Goal: Task Accomplishment & Management: Manage account settings

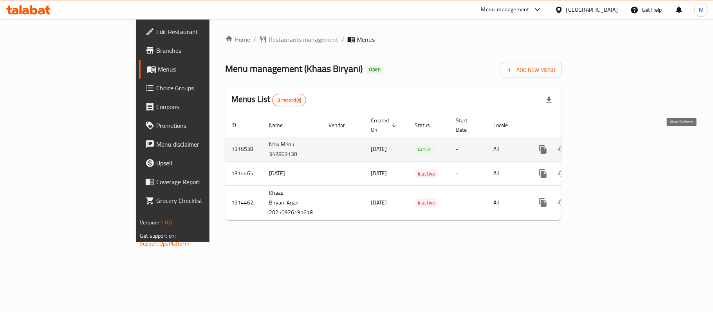
click at [604, 145] on icon "enhanced table" at bounding box center [598, 149] width 9 height 9
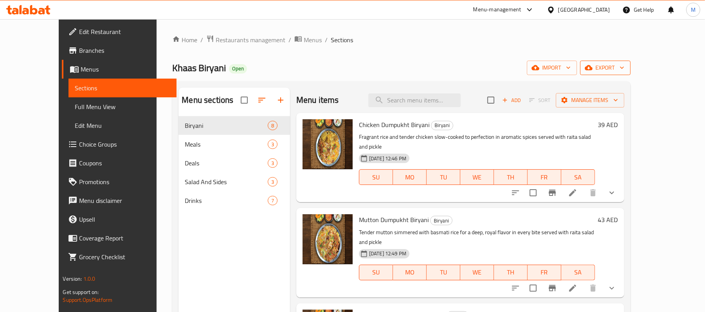
click at [624, 70] on span "export" at bounding box center [605, 68] width 38 height 10
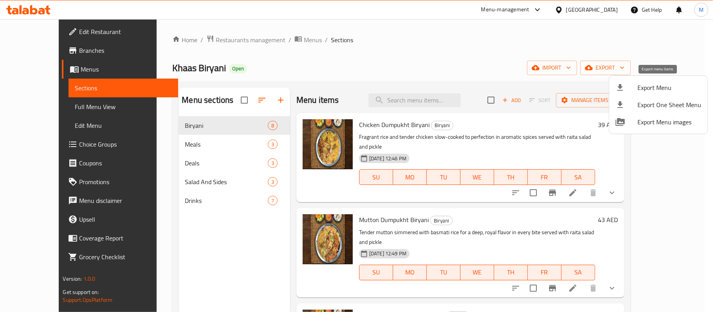
click at [656, 86] on span "Export Menu" at bounding box center [669, 87] width 64 height 9
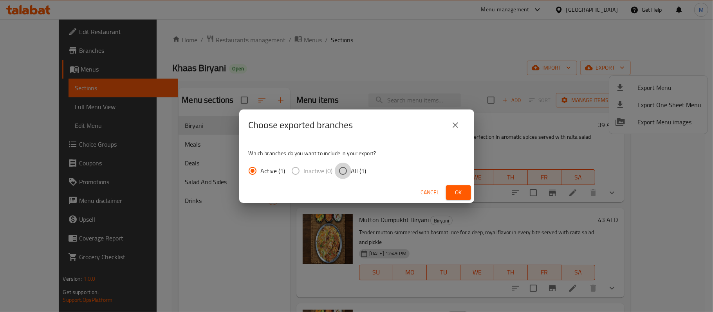
click at [337, 174] on input "All (1)" at bounding box center [343, 171] width 16 height 16
radio input "true"
click at [467, 189] on button "Ok" at bounding box center [458, 193] width 25 height 14
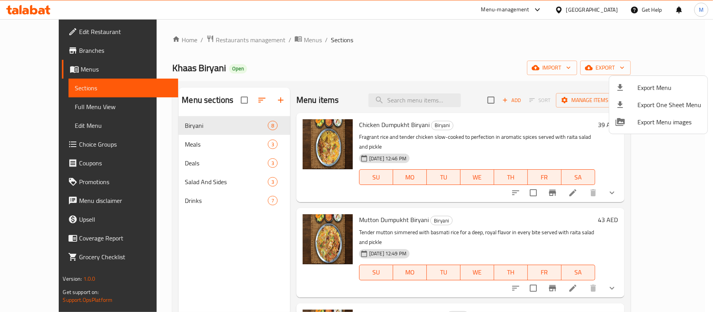
click at [518, 48] on div at bounding box center [356, 156] width 713 height 312
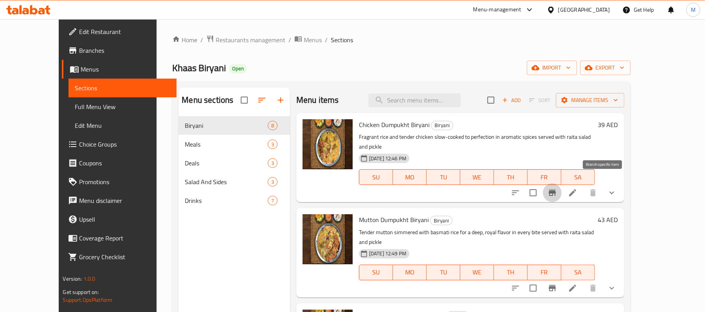
click at [556, 190] on icon "Branch-specific-item" at bounding box center [552, 193] width 7 height 6
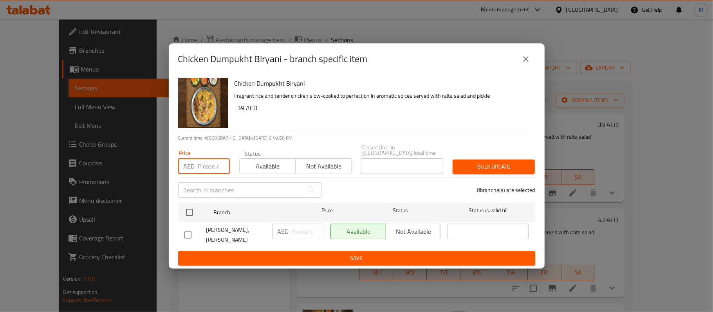
click at [209, 171] on input "number" at bounding box center [214, 167] width 32 height 16
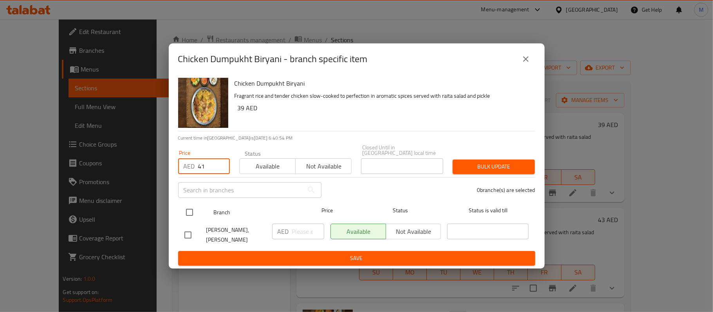
type input "41"
click at [191, 214] on input "checkbox" at bounding box center [189, 212] width 16 height 16
checkbox input "true"
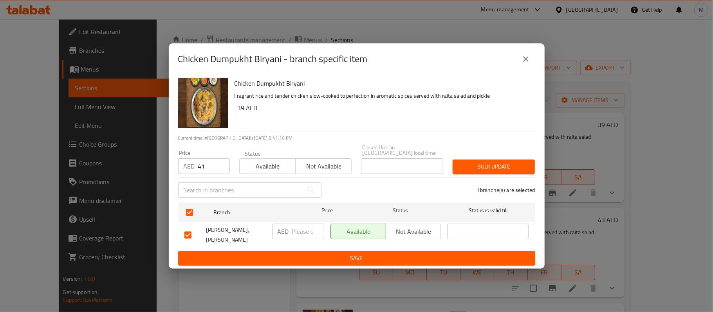
click at [514, 168] on span "Bulk update" at bounding box center [494, 167] width 70 height 10
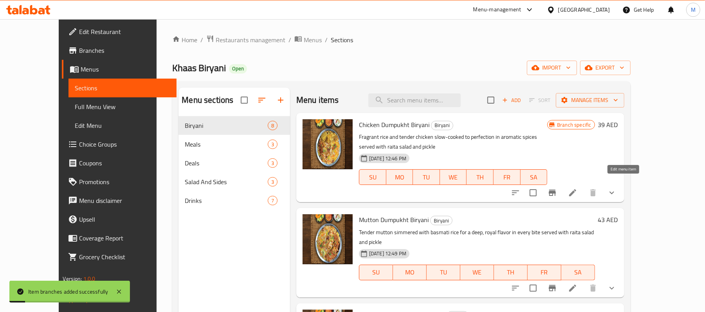
click at [576, 189] on icon at bounding box center [572, 192] width 7 height 7
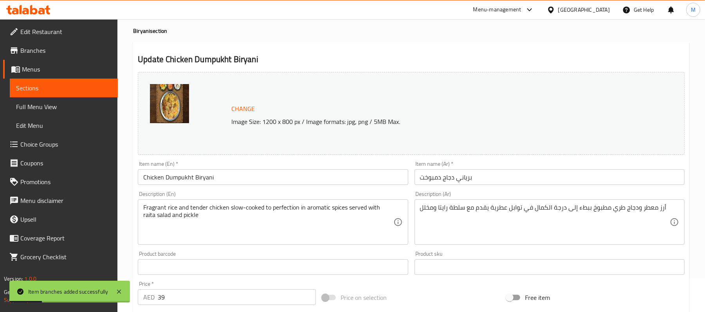
scroll to position [52, 0]
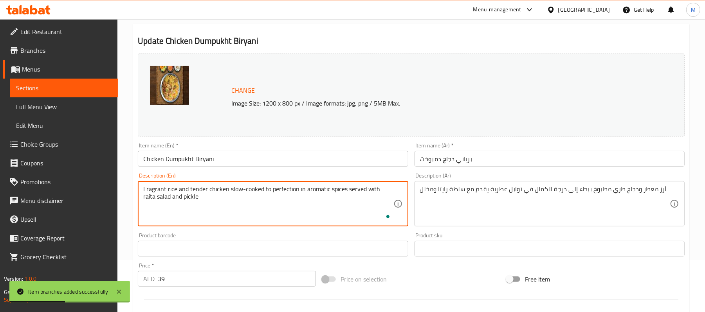
paste textarea "Fragrant rice and tender chicken slow-cooked to perfection in aromatic spices s…"
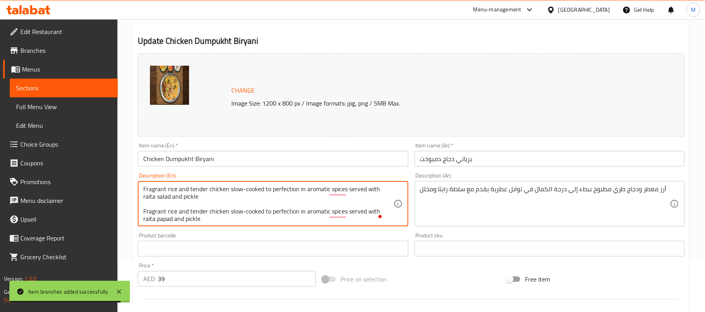
scroll to position [0, 0]
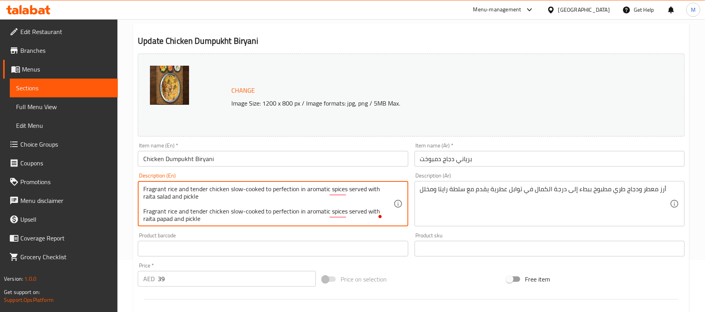
click at [194, 193] on textarea "Fragrant rice and tender chicken slow-cooked to perfection in aromatic spices s…" at bounding box center [268, 204] width 250 height 37
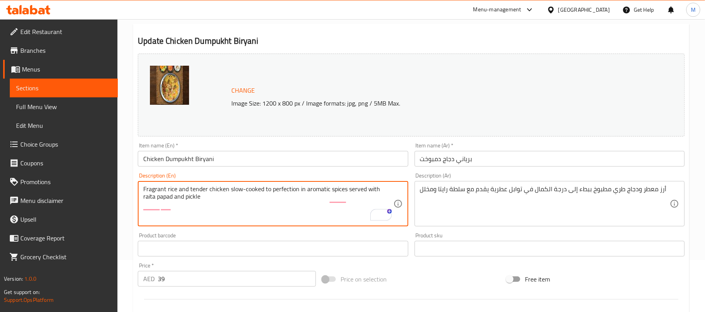
click at [140, 199] on div "Fragrant rice and tender chicken slow-cooked to perfection in aromatic spices s…" at bounding box center [273, 203] width 270 height 45
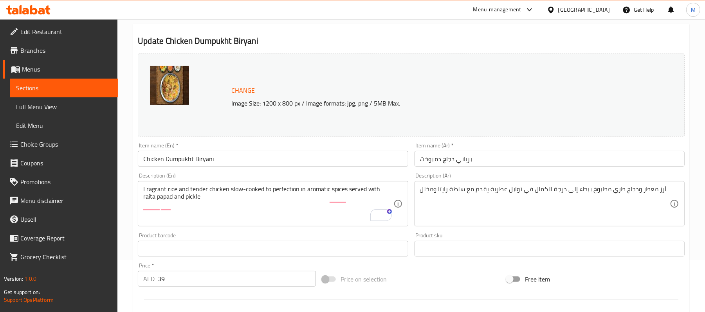
click at [142, 198] on div "Fragrant rice and tender chicken slow-cooked to perfection in aromatic spices s…" at bounding box center [273, 203] width 270 height 45
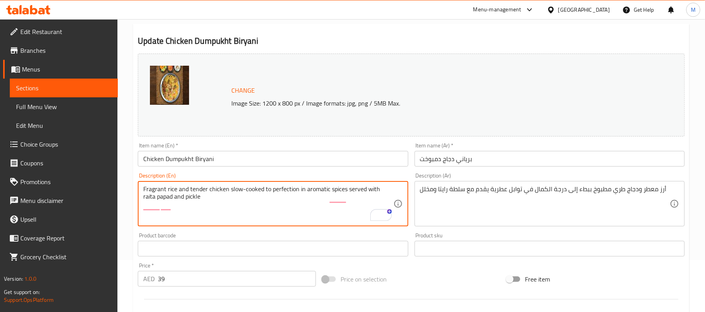
click at [143, 198] on textarea "Fragrant rice and tender chicken slow-cooked to perfection in aromatic spices s…" at bounding box center [268, 204] width 250 height 37
click at [163, 196] on textarea "Fragrant rice and tender chicken slow-cooked to perfection in aromatic spices, …" at bounding box center [268, 204] width 250 height 37
click at [157, 200] on textarea "Fragrant rice and tender chicken slow-cooked to perfection in aromatic spices, …" at bounding box center [268, 204] width 250 height 37
click at [148, 203] on textarea "Fragrant rice and tender chicken slow-cooked to perfection in aromatic spices, …" at bounding box center [268, 204] width 250 height 37
click at [168, 198] on textarea "Fragrant rice and tender chicken slow-cooked to perfection in aromatic spices, …" at bounding box center [268, 204] width 250 height 37
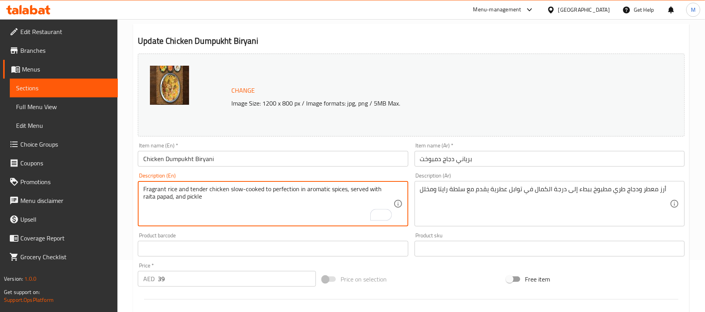
click at [168, 198] on textarea "Fragrant rice and tender chicken slow-cooked to perfection in aromatic spices, …" at bounding box center [268, 204] width 250 height 37
type textarea "Fragrant rice and tender chicken slow-cooked to perfection in aromatic spices, …"
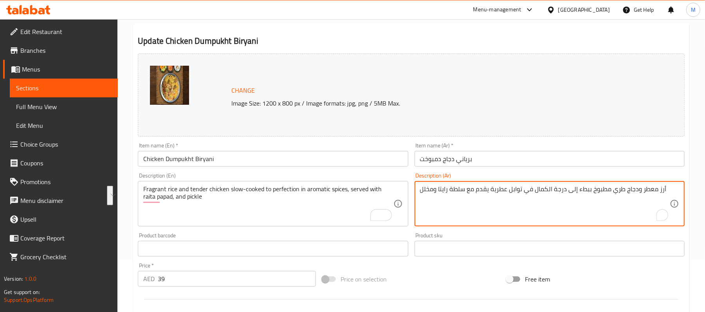
click at [610, 188] on textarea "أرز معطر ودجاج طري مطبوخ ببطء إلى درجة الكمال في توابل عطرية يقدم مع سلطة رايتا…" at bounding box center [545, 204] width 250 height 37
paste textarea "لتوابل العطرية، يقدم مع رايتا باباد"
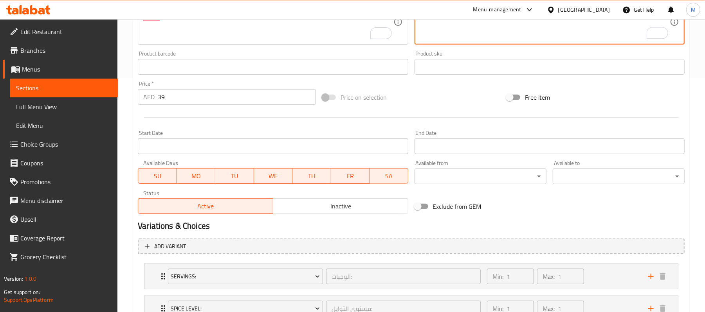
scroll to position [298, 0]
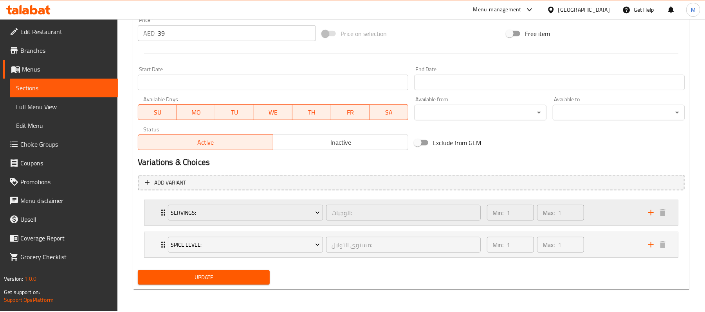
click at [150, 212] on div "Servings: الوجبات: ​ Min: 1 ​ Max: 1 ​" at bounding box center [410, 212] width 533 height 25
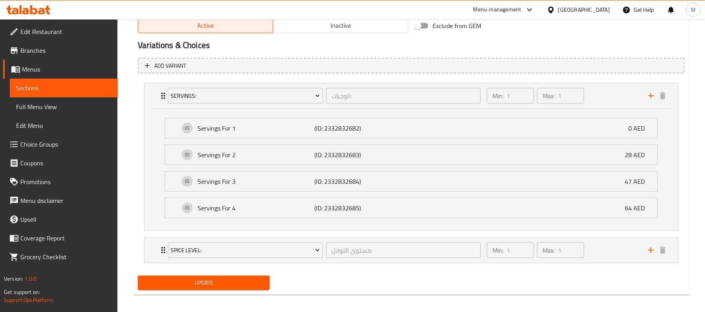
scroll to position [421, 0]
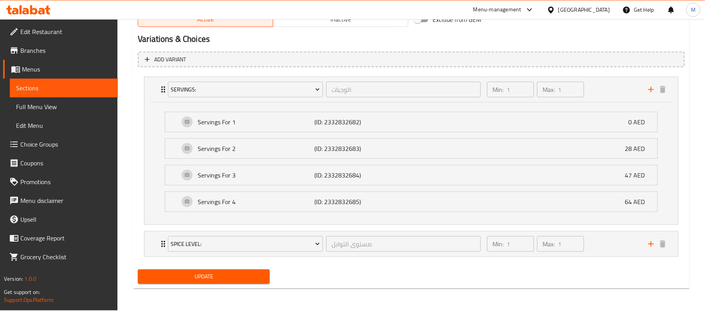
type textarea "أرز معطر ودجاج طري مطبوخ ببطء إلى درجة الكمال في التوابل العطرية، يقدم مع رايتا…"
click at [230, 276] on span "Update" at bounding box center [203, 277] width 119 height 10
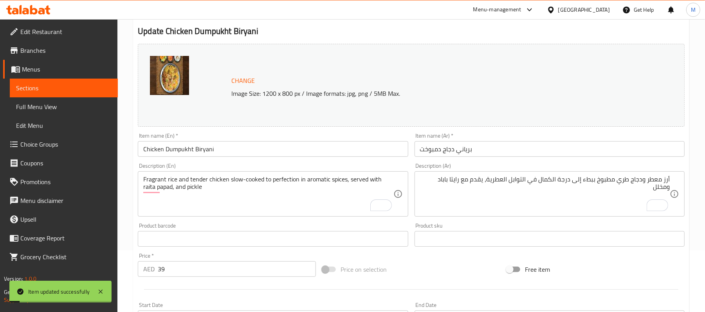
scroll to position [0, 0]
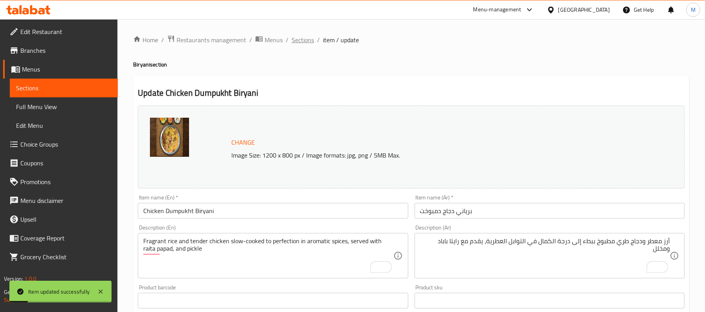
click at [297, 41] on span "Sections" at bounding box center [303, 39] width 22 height 9
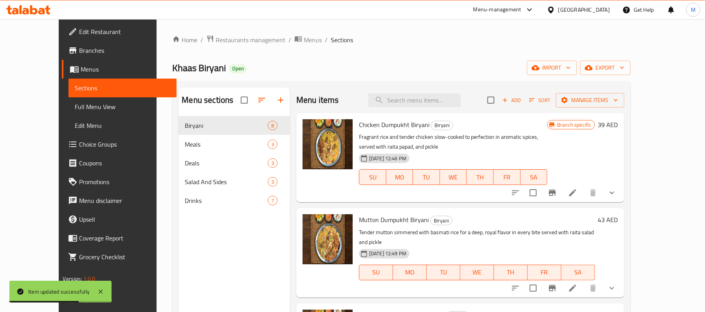
click at [616, 196] on icon "show more" at bounding box center [611, 192] width 9 height 9
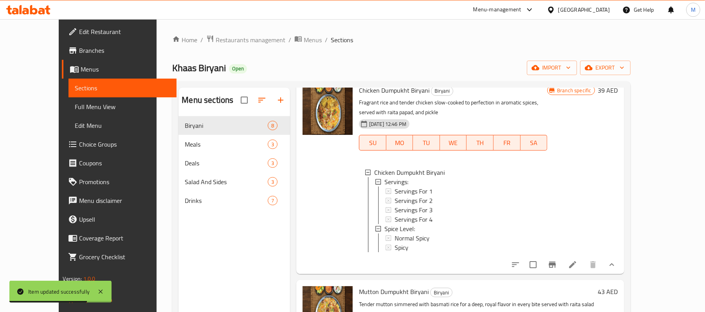
scroll to position [104, 0]
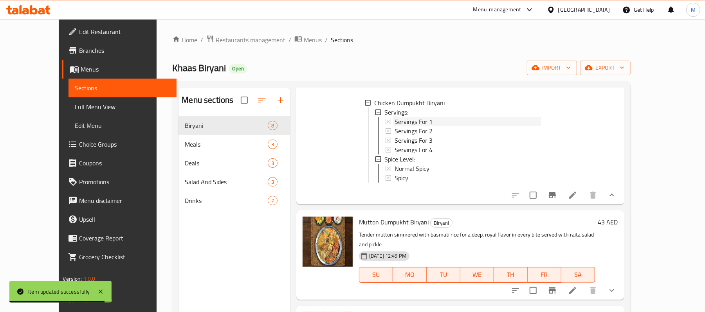
click at [395, 122] on span "Servings For 1" at bounding box center [414, 121] width 38 height 9
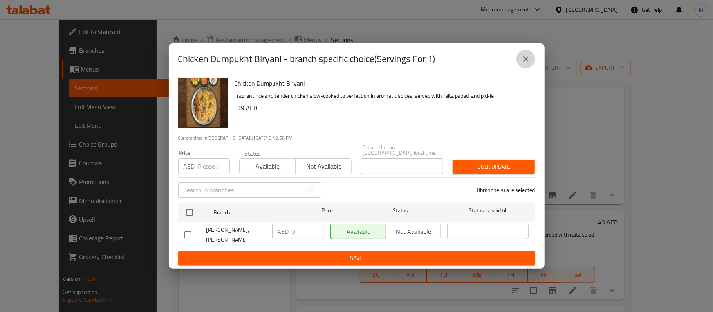
click at [525, 62] on icon "close" at bounding box center [525, 58] width 5 height 5
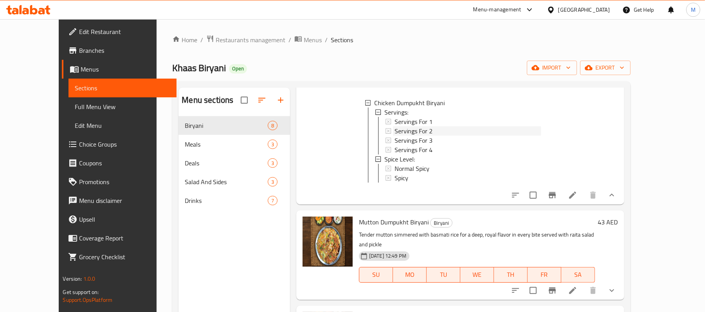
click at [398, 131] on span "Servings For 2" at bounding box center [414, 130] width 38 height 9
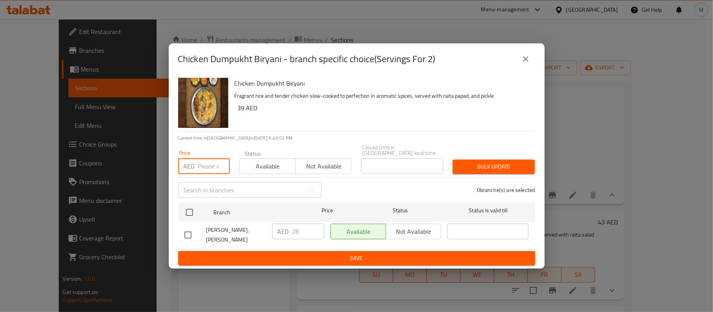
click at [207, 168] on input "number" at bounding box center [214, 167] width 32 height 16
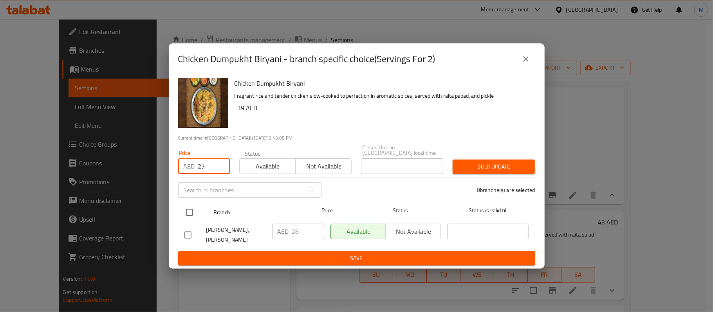
type input "27"
drag, startPoint x: 179, startPoint y: 210, endPoint x: 183, endPoint y: 211, distance: 4.1
click at [182, 211] on div "Branch Price Status Status is valid till" at bounding box center [356, 213] width 357 height 20
click at [191, 217] on input "checkbox" at bounding box center [189, 212] width 16 height 16
checkbox input "true"
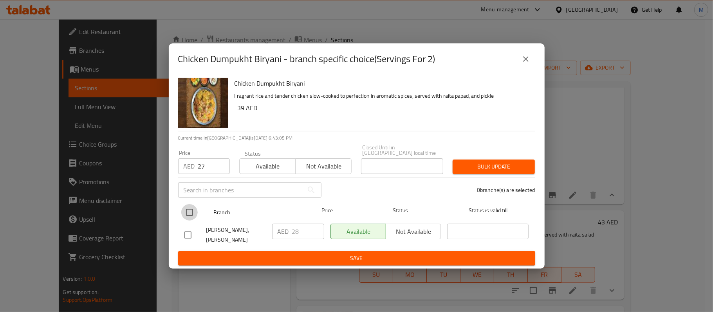
checkbox input "true"
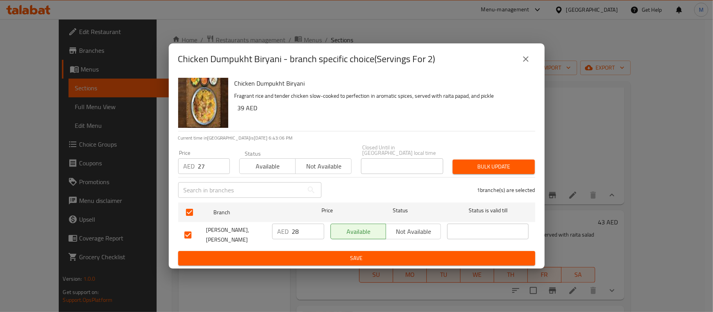
click at [503, 171] on span "Bulk update" at bounding box center [494, 167] width 70 height 10
click at [522, 64] on icon "close" at bounding box center [525, 58] width 9 height 9
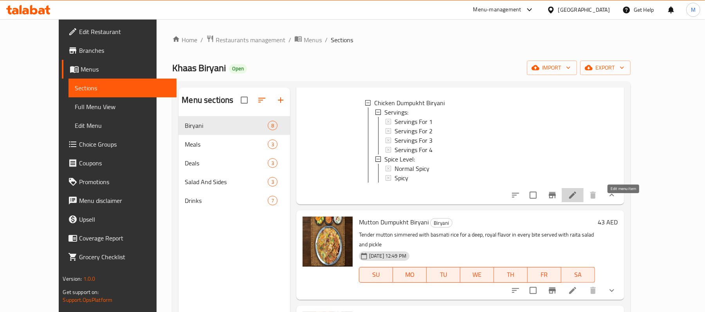
click at [577, 200] on icon at bounding box center [572, 195] width 9 height 9
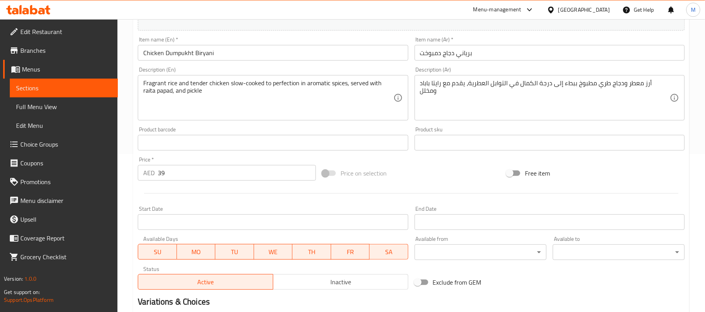
scroll to position [298, 0]
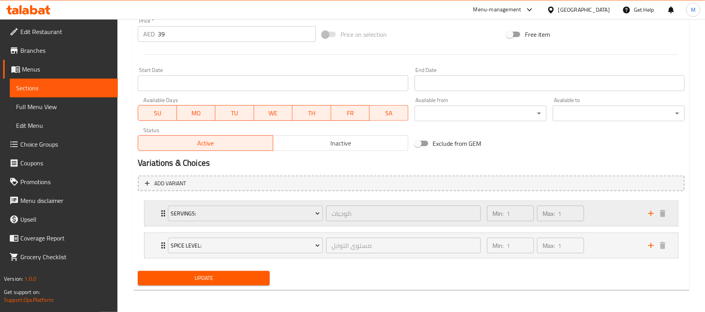
click at [157, 207] on div "Servings: الوجبات: ​ Min: 1 ​ Max: 1 ​" at bounding box center [410, 213] width 533 height 25
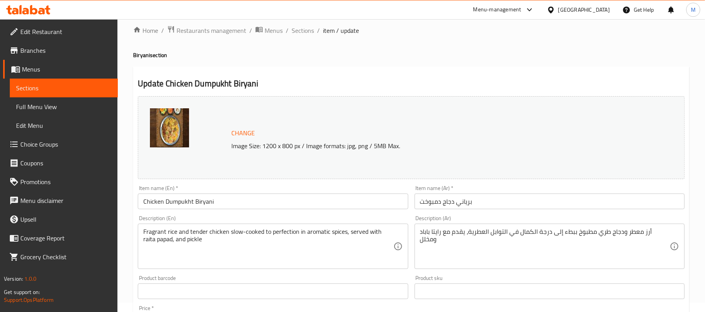
scroll to position [0, 0]
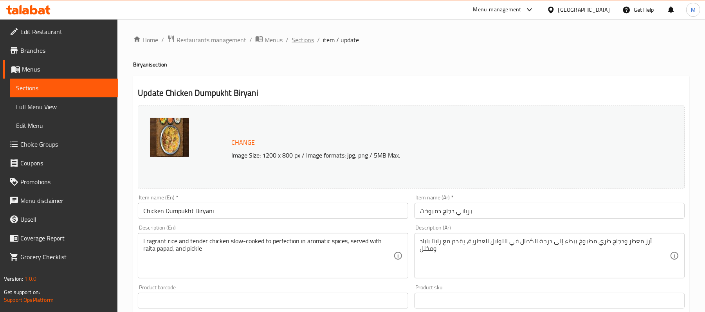
click at [299, 43] on span "Sections" at bounding box center [303, 39] width 22 height 9
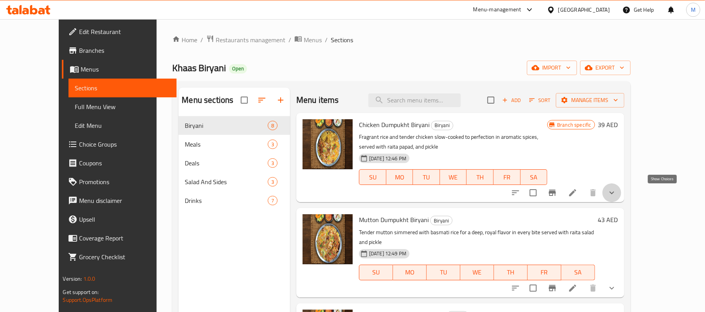
click at [616, 191] on icon "show more" at bounding box center [611, 192] width 9 height 9
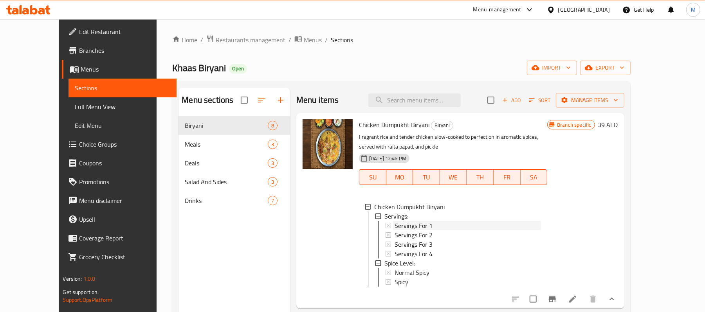
click at [399, 225] on span "Servings For 1" at bounding box center [414, 225] width 38 height 9
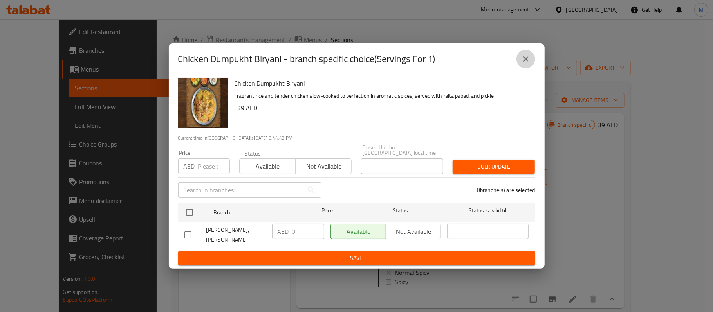
click at [526, 59] on icon "close" at bounding box center [525, 58] width 9 height 9
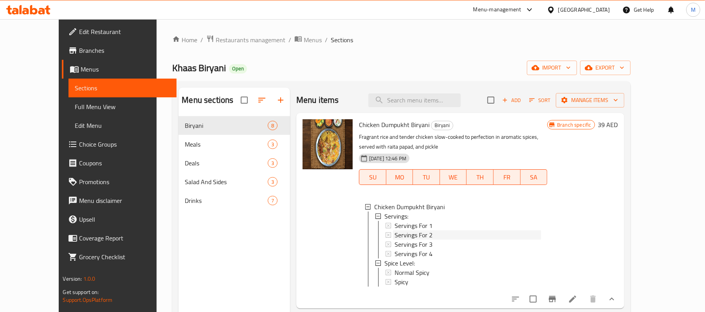
click at [395, 236] on span "Servings For 2" at bounding box center [414, 235] width 38 height 9
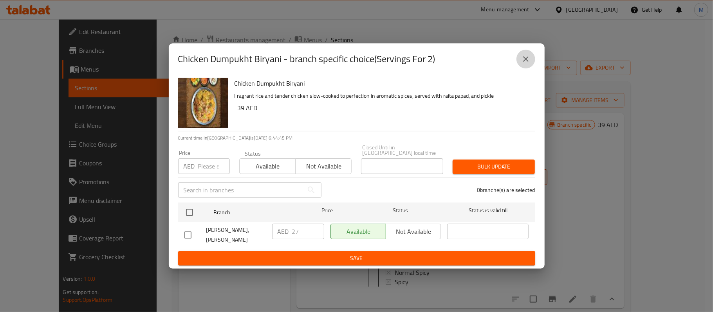
click at [529, 61] on icon "close" at bounding box center [525, 58] width 9 height 9
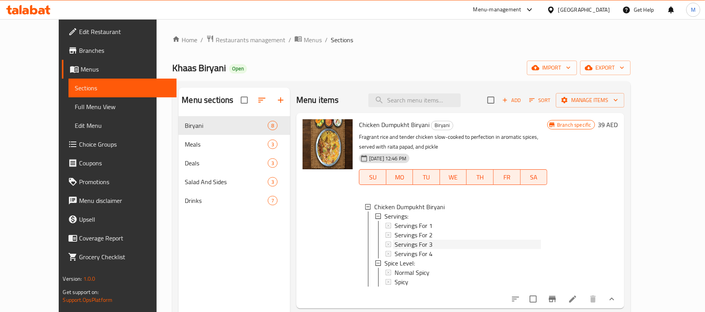
click at [395, 245] on span "Servings For 3" at bounding box center [414, 244] width 38 height 9
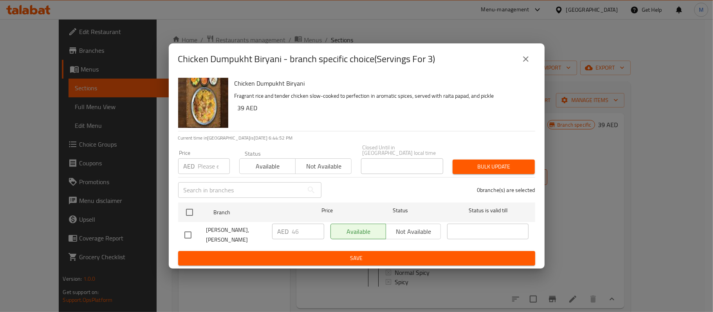
click at [527, 64] on icon "close" at bounding box center [525, 58] width 9 height 9
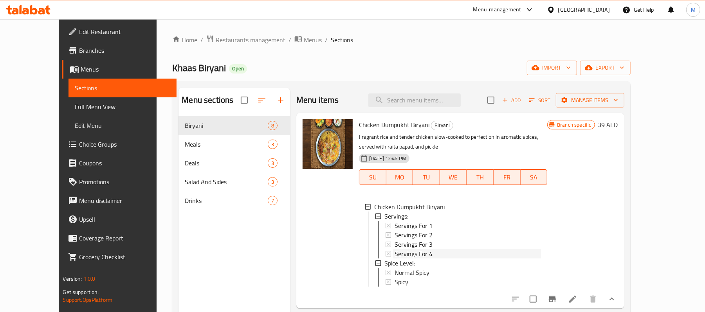
click at [408, 255] on span "Servings For 4" at bounding box center [414, 253] width 38 height 9
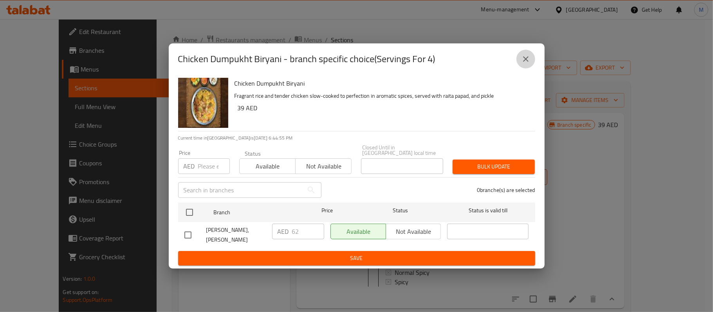
click at [526, 58] on icon "close" at bounding box center [525, 58] width 9 height 9
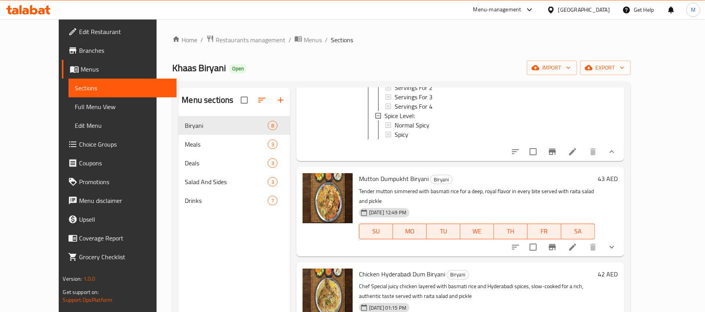
scroll to position [157, 0]
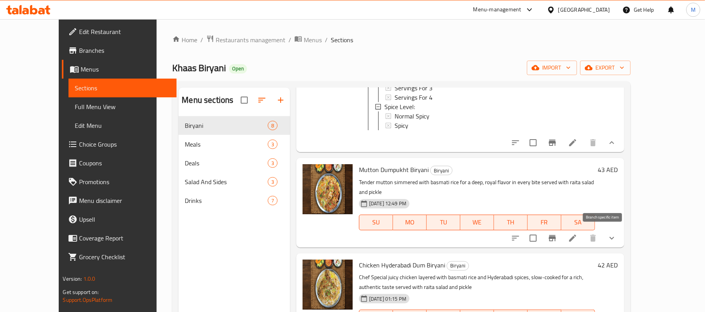
click at [557, 239] on icon "Branch-specific-item" at bounding box center [552, 238] width 9 height 9
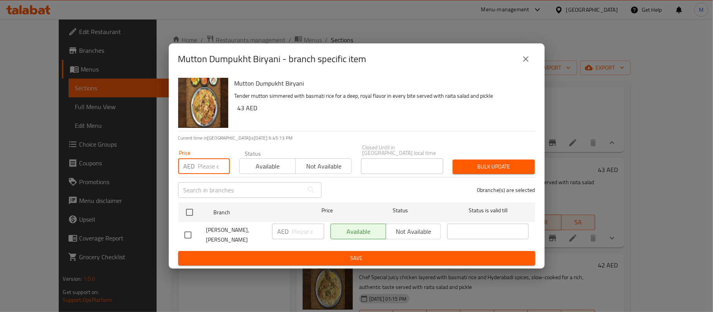
click at [204, 169] on input "number" at bounding box center [214, 167] width 32 height 16
paste input "46"
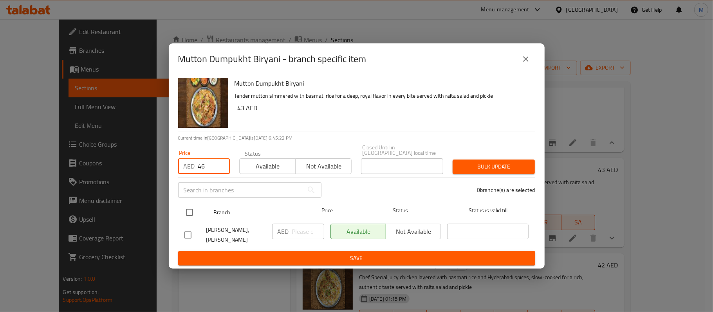
type input "46"
click at [184, 217] on input "checkbox" at bounding box center [189, 212] width 16 height 16
checkbox input "true"
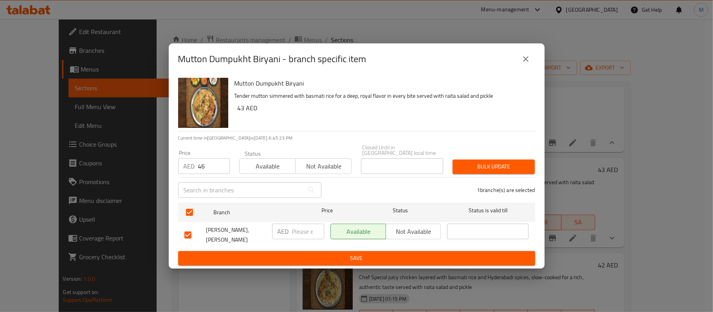
click at [515, 166] on span "Bulk update" at bounding box center [494, 167] width 70 height 10
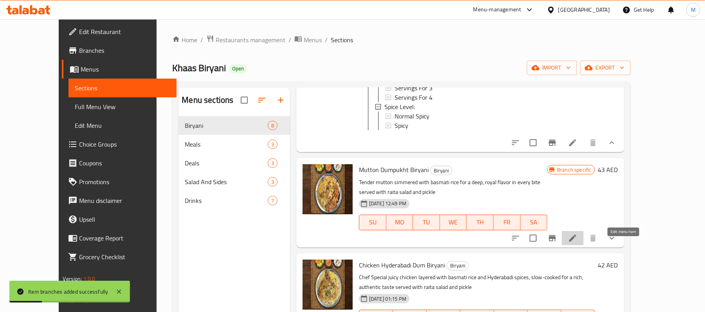
click at [576, 242] on icon at bounding box center [572, 238] width 7 height 7
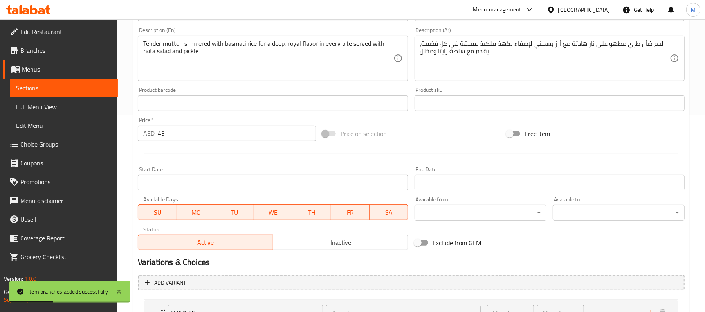
scroll to position [298, 0]
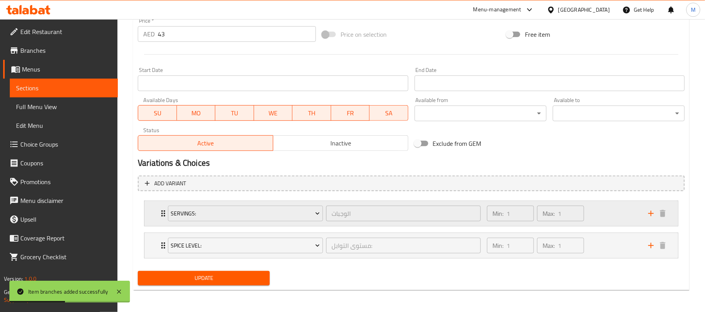
click at [156, 208] on div "Servings: الوجبات ​ Min: 1 ​ Max: 1 ​" at bounding box center [410, 213] width 533 height 25
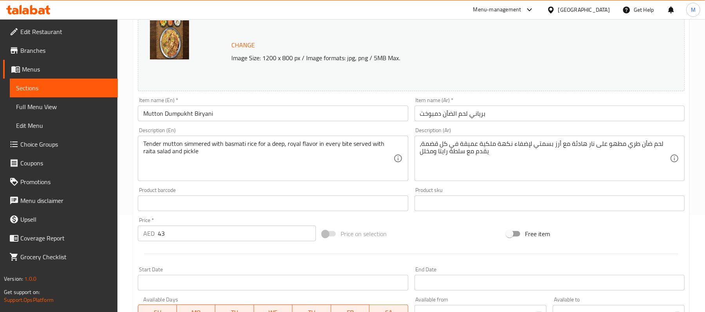
scroll to position [0, 0]
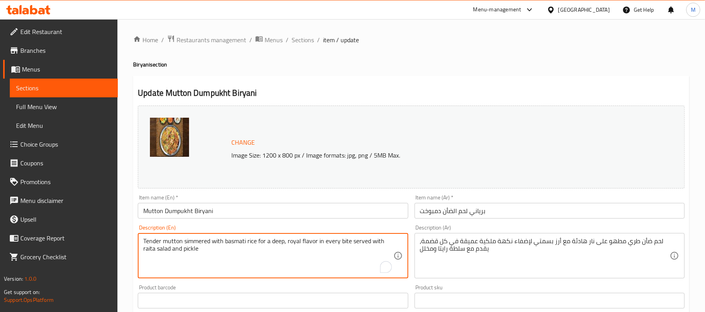
click at [226, 247] on textarea "Tender mutton simmered with basmati rice for a deep, royal flavor in every bite…" at bounding box center [268, 256] width 250 height 37
paste textarea "papad and pickle"
click at [180, 251] on textarea "Tender mutton simmered with basmati rice for a deep, royal flavor in every bite…" at bounding box center [268, 256] width 250 height 37
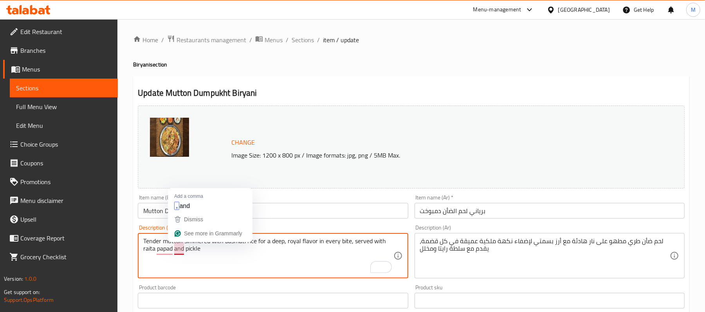
click at [180, 251] on textarea "Tender mutton simmered with basmati rice for a deep, royal flavor in every bite…" at bounding box center [268, 256] width 250 height 37
type textarea "Tender mutton simmered with basmati rice for a deep, royal flavor in every bite…"
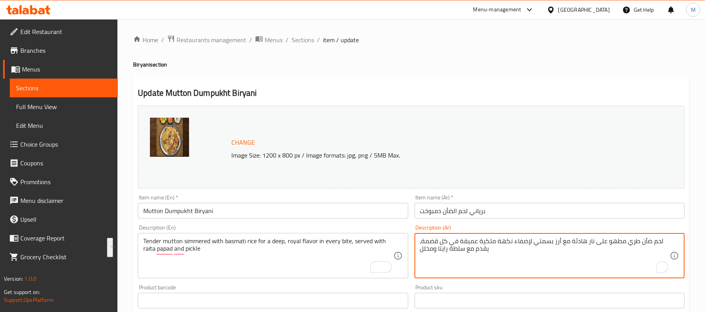
click at [586, 240] on textarea "لحم ضأن طري مطهو على نار هادئة مع أرز بسمتي لإضفاء نكهة ملكية عميقة في كل قضمة،…" at bounding box center [545, 256] width 250 height 37
paste textarea "نكهة عميقة وملكية في كل قضمة، يقدم مع رايتا باباد"
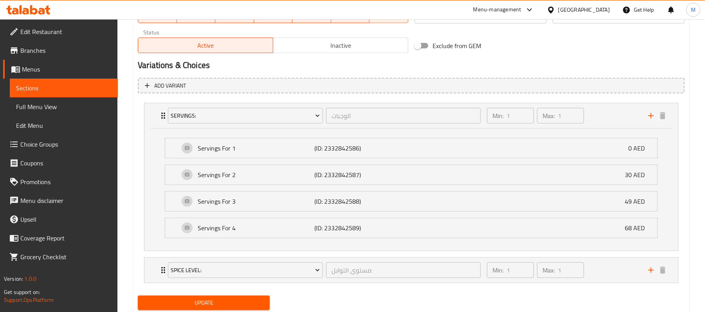
scroll to position [421, 0]
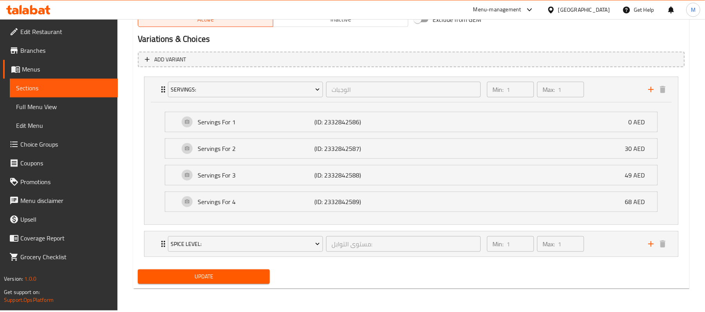
type textarea "لحم ضأن طري مطهو على نار هادئة مع أرز بسمتي لنكهة عميقة وملكية في كل قضمة، يقدم…"
click at [220, 279] on span "Update" at bounding box center [203, 277] width 119 height 10
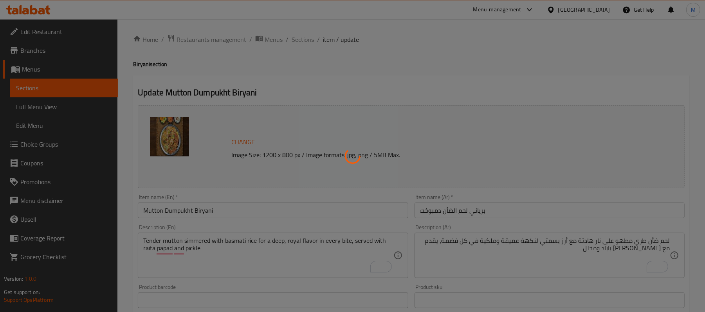
scroll to position [0, 0]
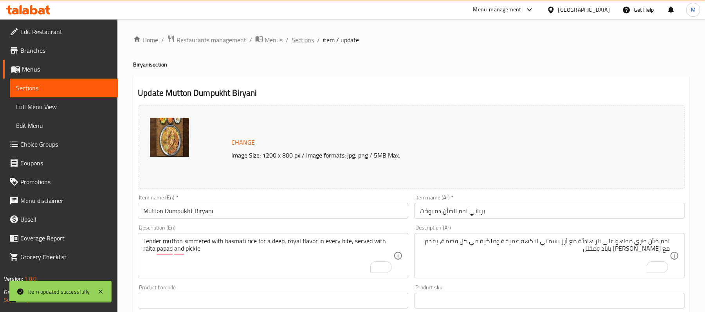
click at [299, 38] on span "Sections" at bounding box center [303, 39] width 22 height 9
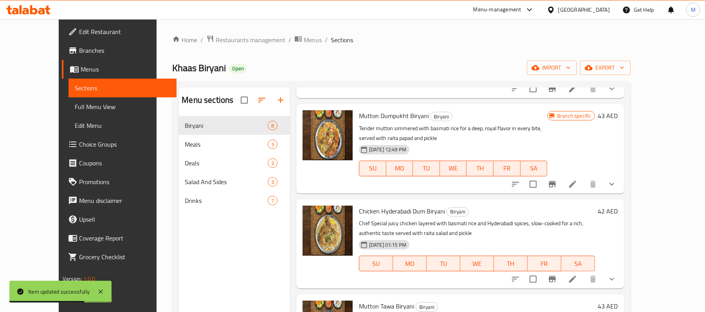
scroll to position [157, 0]
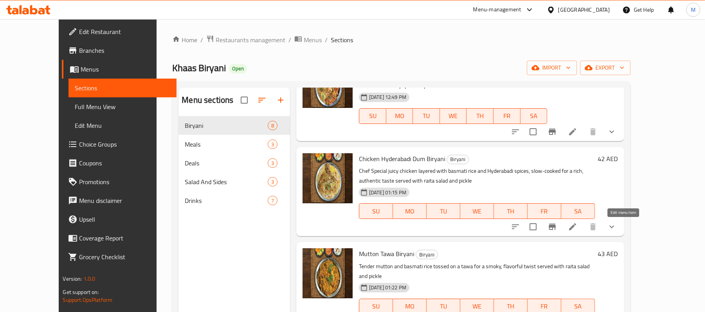
click at [577, 229] on icon at bounding box center [572, 226] width 9 height 9
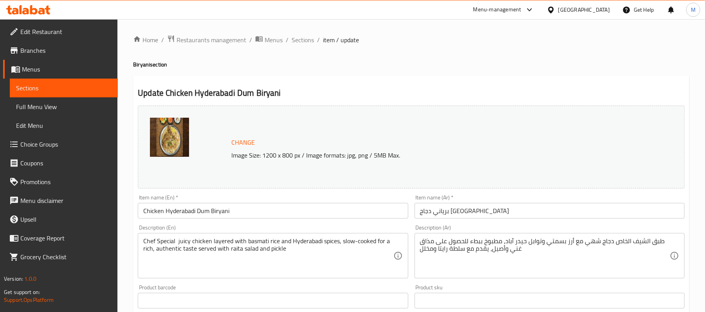
click at [142, 211] on input "Chicken Hyderabadi Dum Biryani" at bounding box center [273, 211] width 270 height 16
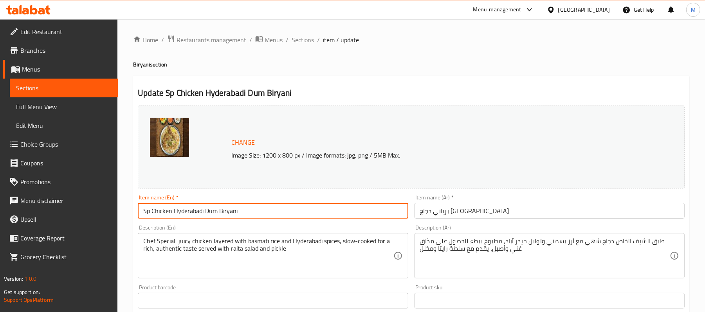
type input "Sp Chicken Hyderabadi Dum Biryani"
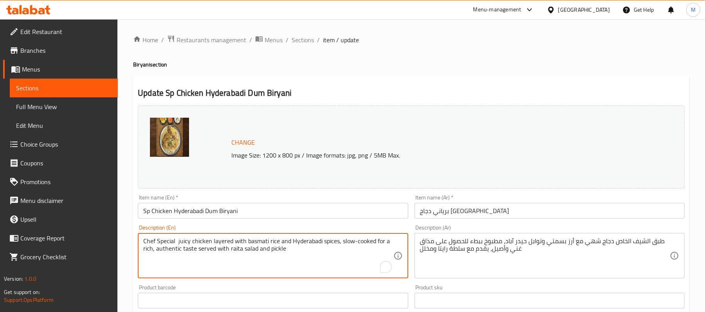
click at [243, 251] on textarea "Chef Special juicy chicken layered with basmati rice and Hyderabadi spices, slo…" at bounding box center [268, 256] width 250 height 37
paste textarea "Juicy chicken layered with basmati rice and Hyderabadi spices, slow-cooked for …"
type textarea "Juicy chicken layered with basmati rice and Hyderabadi spices, slow-cooked for …"
click at [534, 210] on input "برياني دجاج [GEOGRAPHIC_DATA]" at bounding box center [549, 211] width 270 height 16
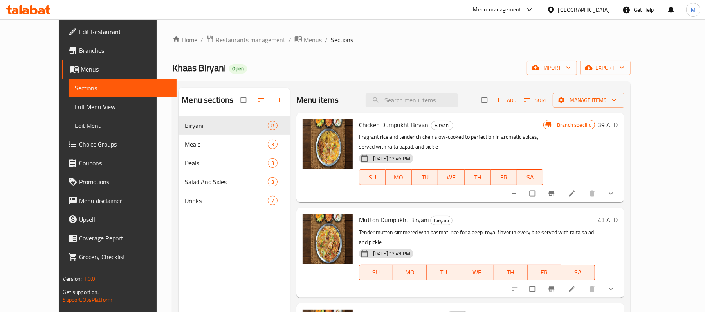
click at [62, 135] on link "Choice Groups" at bounding box center [119, 144] width 115 height 19
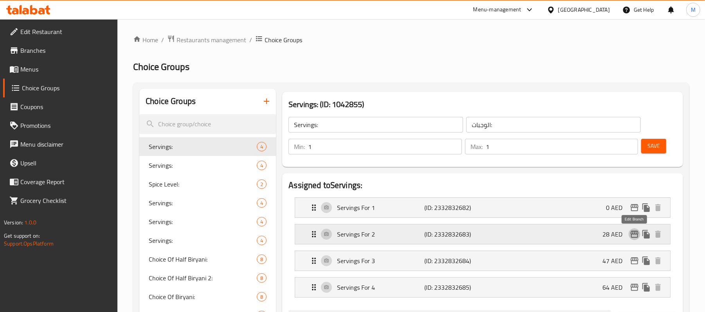
click at [634, 232] on icon "edit" at bounding box center [634, 234] width 8 height 7
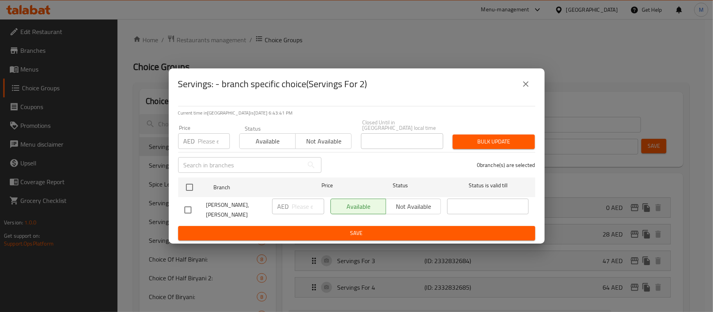
click at [202, 143] on input "number" at bounding box center [214, 141] width 32 height 16
type input "27"
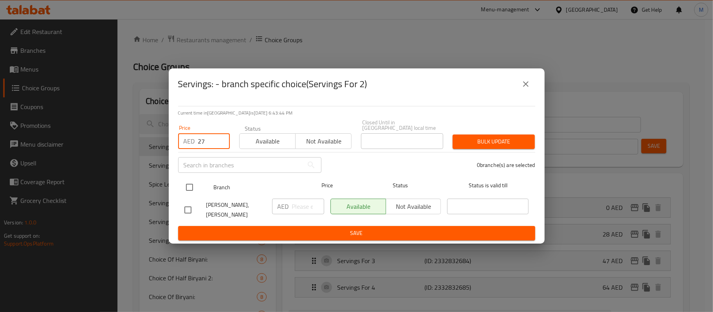
click at [193, 178] on ul "Branch Price Status Status is valid till Khaas Biryani, Arjan AED ​ Available N…" at bounding box center [356, 201] width 357 height 52
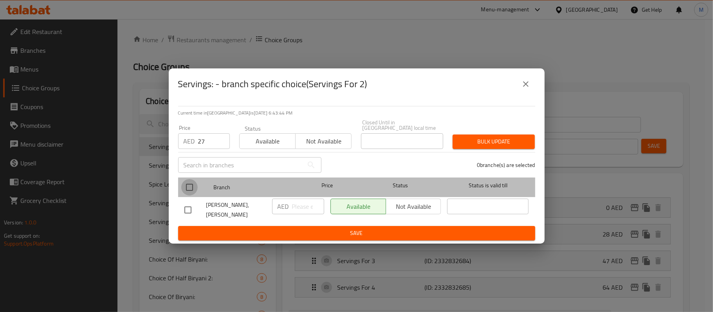
click at [190, 191] on input "checkbox" at bounding box center [189, 187] width 16 height 16
checkbox input "true"
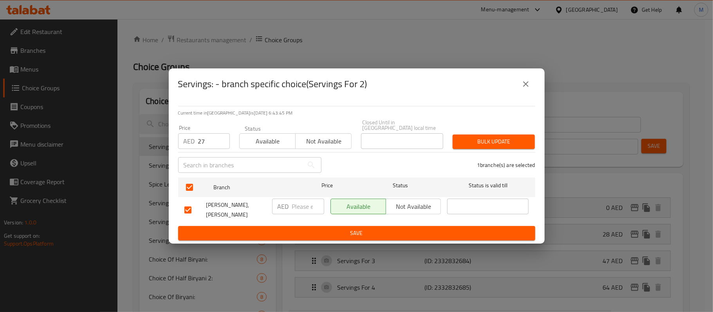
click at [517, 147] on span "Bulk update" at bounding box center [494, 142] width 70 height 10
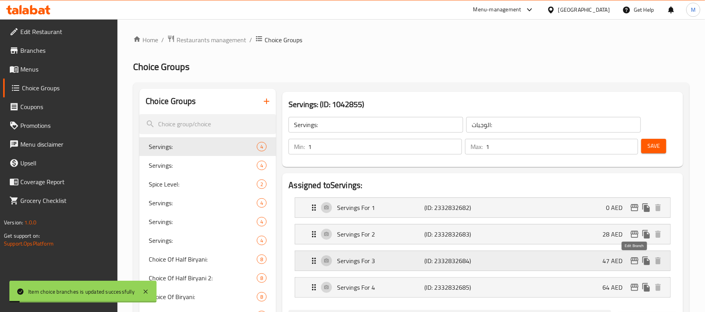
click at [634, 263] on icon "edit" at bounding box center [634, 260] width 9 height 9
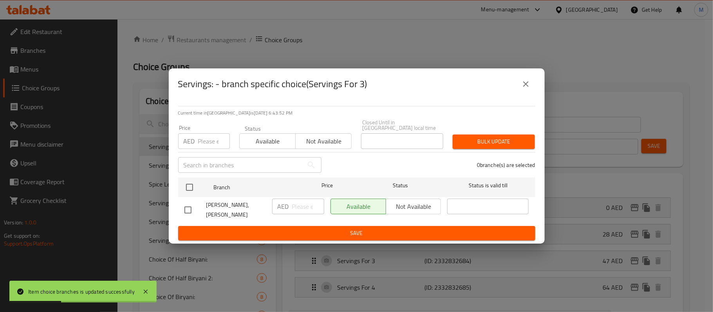
click at [196, 142] on div "AED Price" at bounding box center [204, 141] width 52 height 16
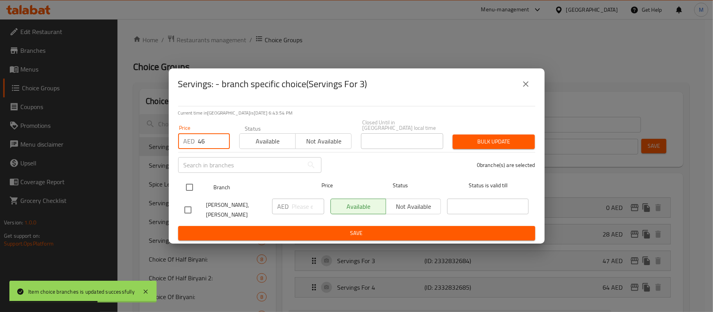
type input "46"
click at [185, 186] on input "checkbox" at bounding box center [189, 187] width 16 height 16
checkbox input "true"
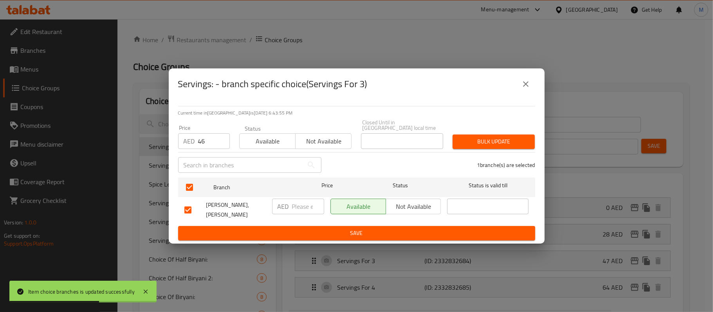
checkbox input "true"
click at [477, 147] on span "Bulk update" at bounding box center [494, 142] width 70 height 10
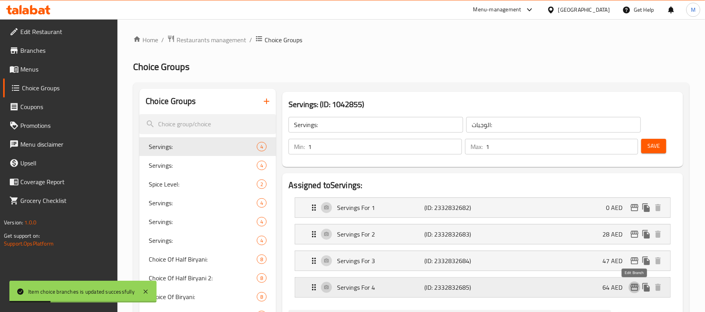
click at [638, 289] on icon "edit" at bounding box center [634, 287] width 8 height 7
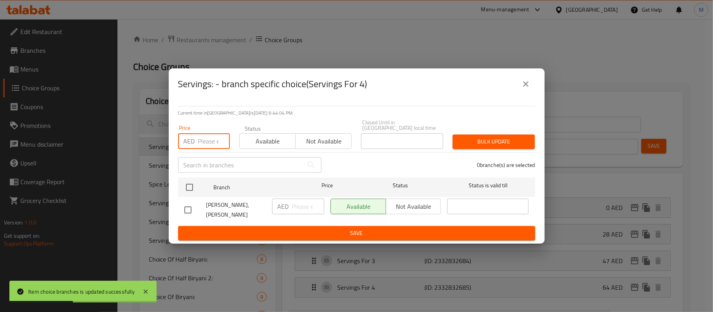
click at [202, 146] on input "number" at bounding box center [214, 141] width 32 height 16
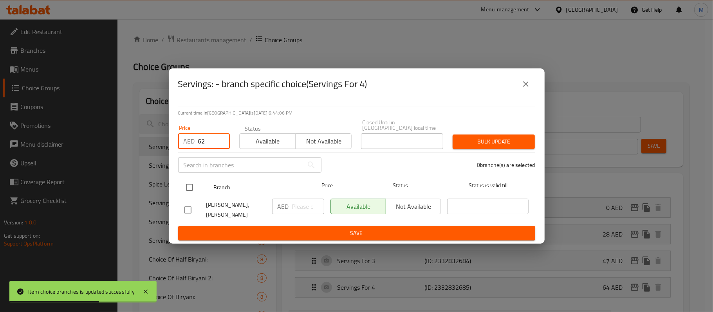
type input "62"
click at [190, 187] on input "checkbox" at bounding box center [189, 187] width 16 height 16
checkbox input "true"
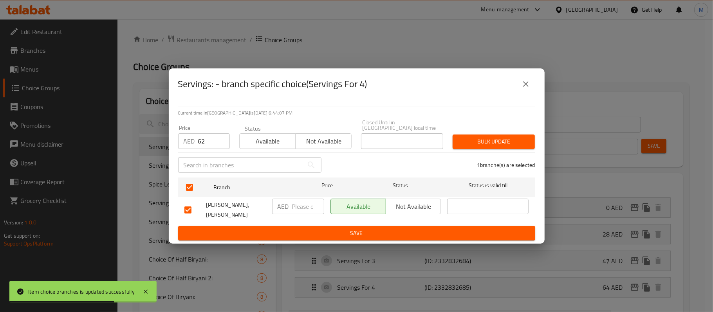
click at [506, 138] on button "Bulk update" at bounding box center [493, 142] width 82 height 14
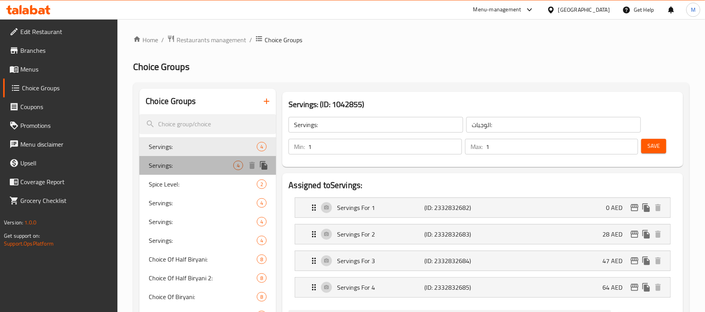
click at [188, 168] on span "Servings:" at bounding box center [191, 165] width 85 height 9
type input "Servings:"
type input "الوجبات"
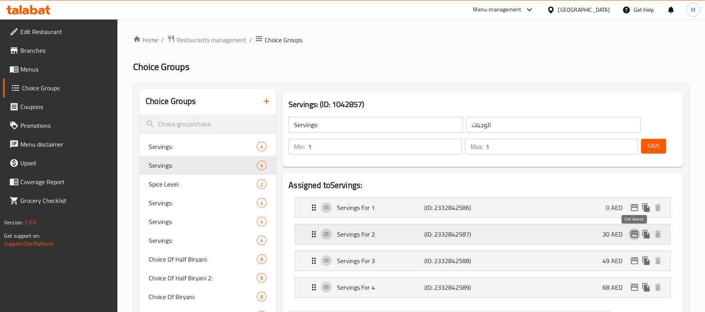
click at [633, 233] on icon "edit" at bounding box center [634, 234] width 9 height 9
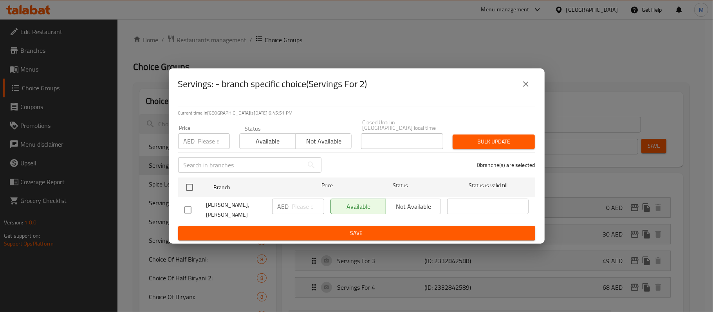
click at [523, 89] on icon "close" at bounding box center [525, 83] width 9 height 9
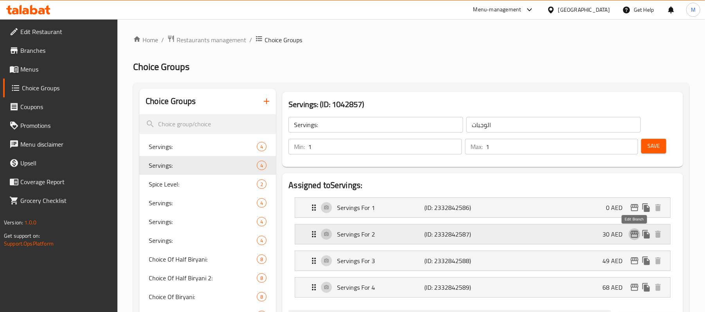
click at [634, 233] on icon "edit" at bounding box center [634, 234] width 8 height 7
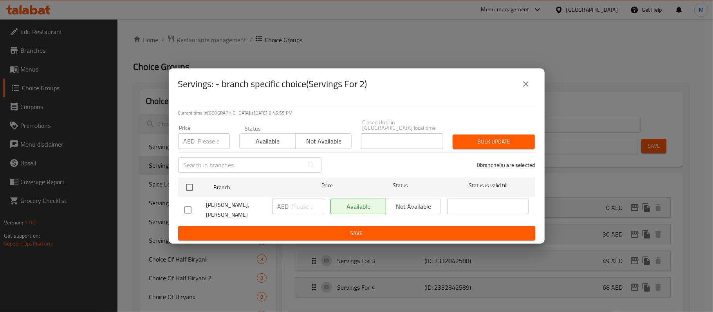
click at [207, 146] on input "number" at bounding box center [214, 141] width 32 height 16
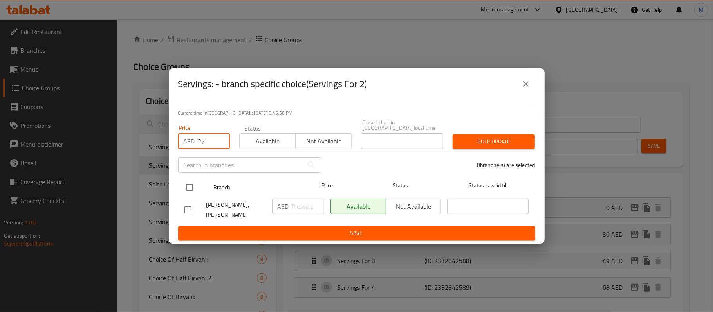
type input "27"
click at [189, 182] on input "checkbox" at bounding box center [189, 187] width 16 height 16
checkbox input "true"
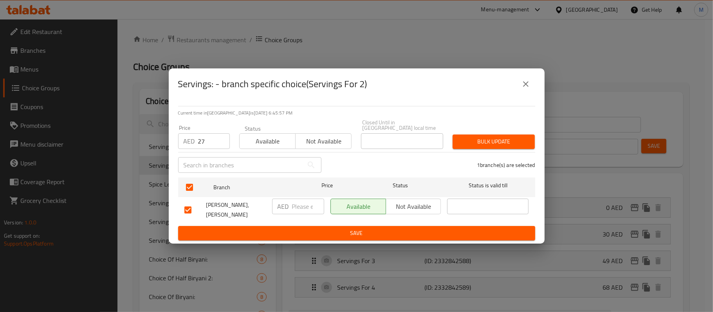
click at [531, 144] on button "Bulk update" at bounding box center [493, 142] width 82 height 14
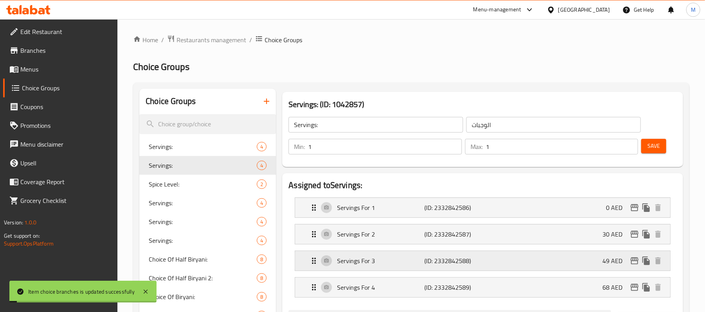
click at [635, 262] on icon "edit" at bounding box center [634, 260] width 9 height 9
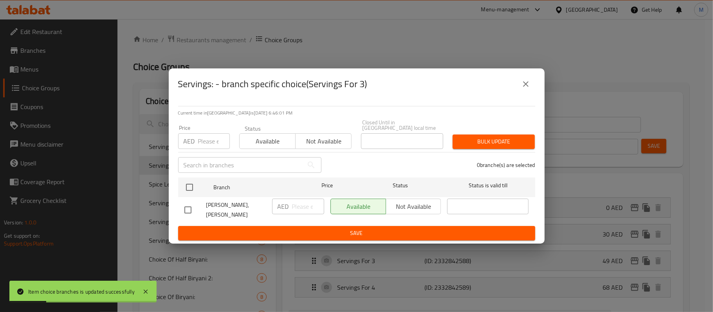
click at [199, 146] on input "number" at bounding box center [214, 141] width 32 height 16
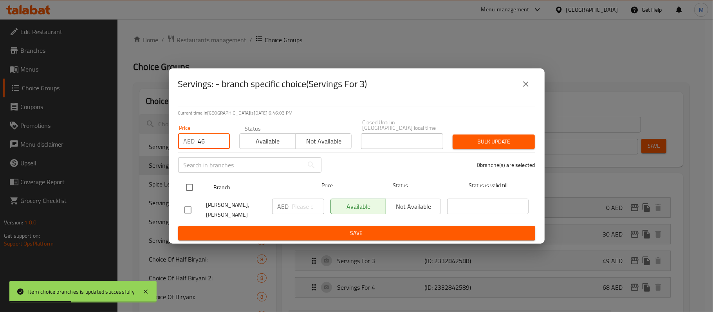
type input "46"
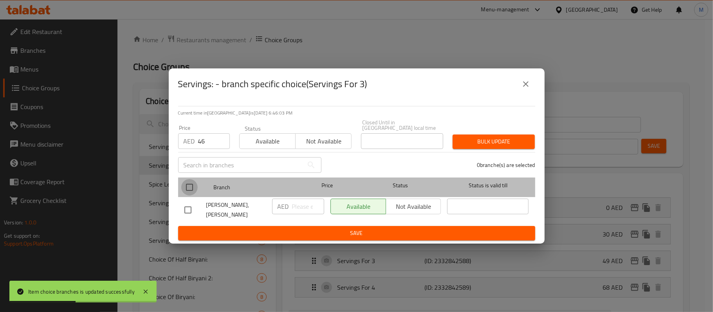
drag, startPoint x: 187, startPoint y: 184, endPoint x: 297, endPoint y: 213, distance: 114.7
click at [187, 184] on input "checkbox" at bounding box center [189, 187] width 16 height 16
checkbox input "true"
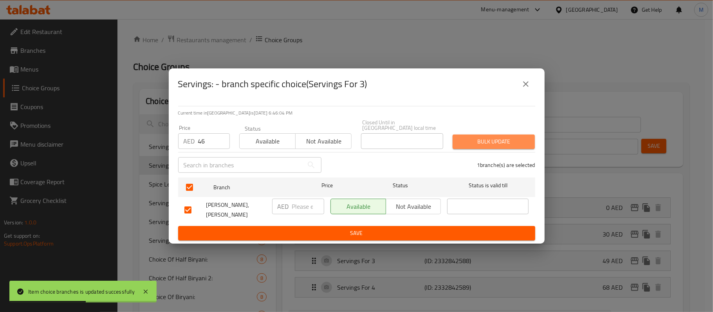
click at [474, 139] on button "Bulk update" at bounding box center [493, 142] width 82 height 14
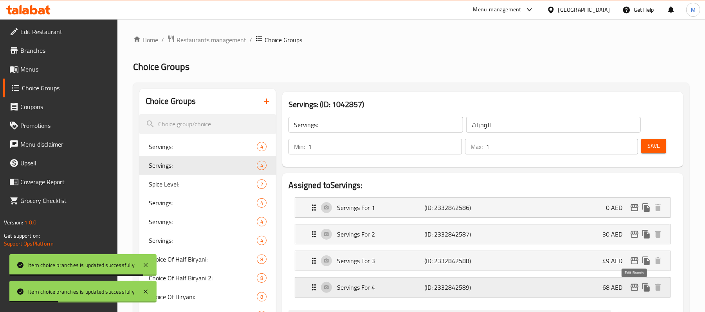
click at [632, 287] on icon "edit" at bounding box center [634, 287] width 9 height 9
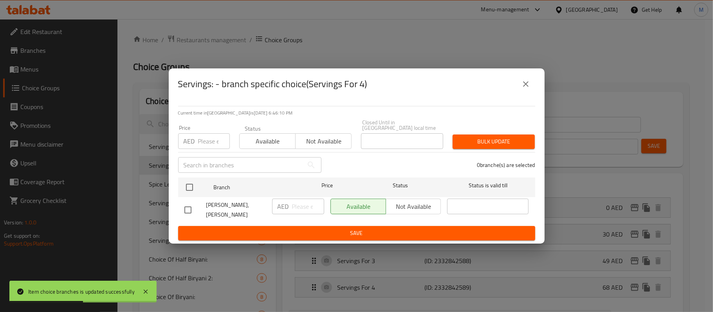
click at [199, 145] on input "number" at bounding box center [214, 141] width 32 height 16
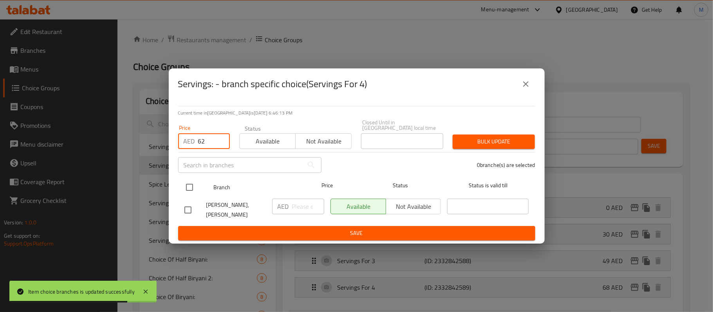
type input "62"
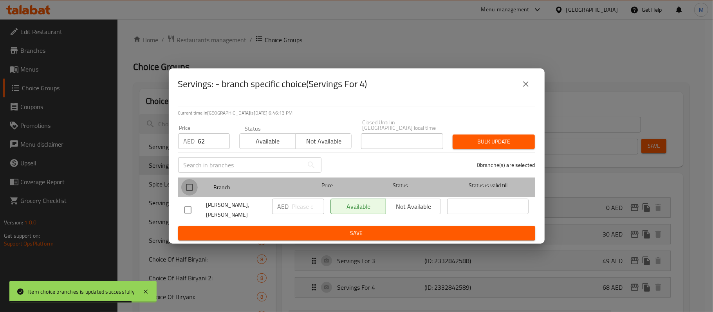
click at [190, 189] on input "checkbox" at bounding box center [189, 187] width 16 height 16
checkbox input "true"
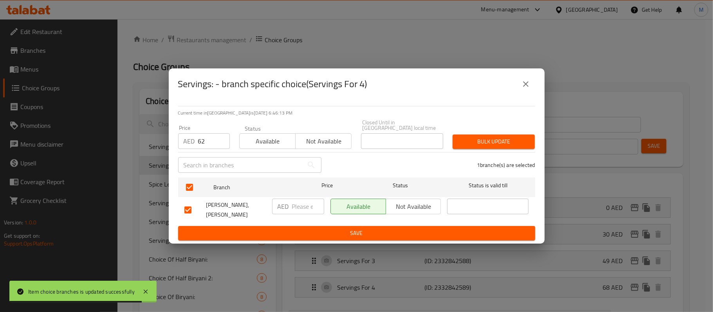
click at [525, 149] on button "Bulk update" at bounding box center [493, 142] width 82 height 14
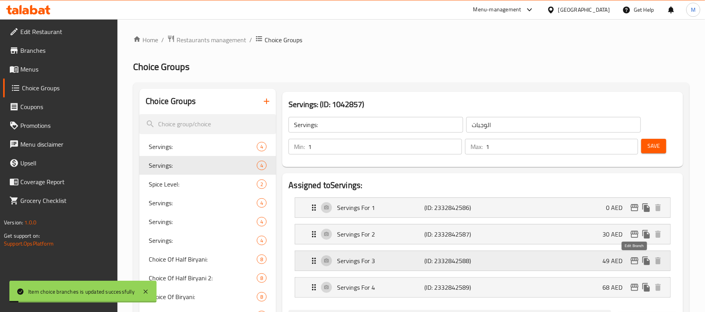
click at [632, 263] on icon "edit" at bounding box center [634, 260] width 9 height 9
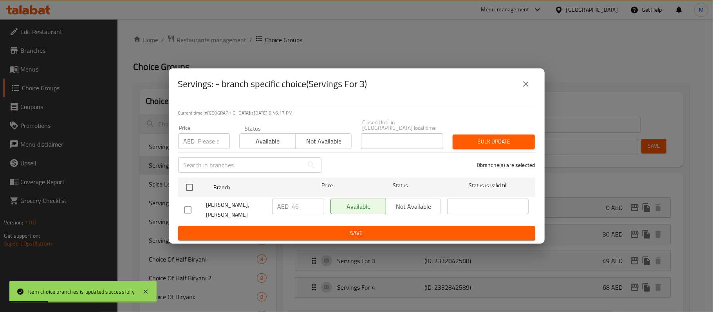
click at [522, 89] on icon "close" at bounding box center [525, 83] width 9 height 9
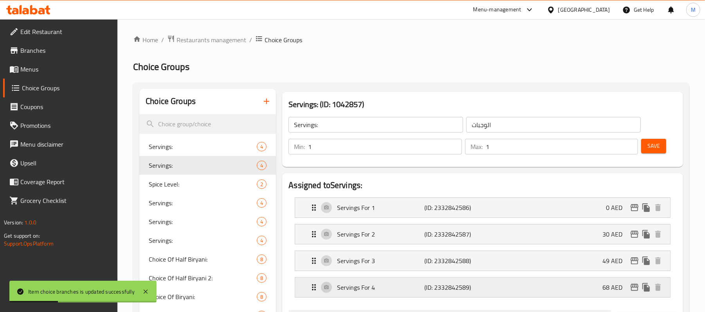
click at [632, 294] on button "edit" at bounding box center [635, 288] width 12 height 12
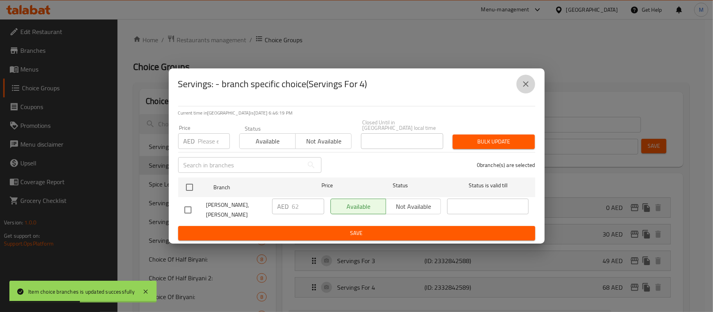
click at [526, 87] on icon "close" at bounding box center [525, 83] width 5 height 5
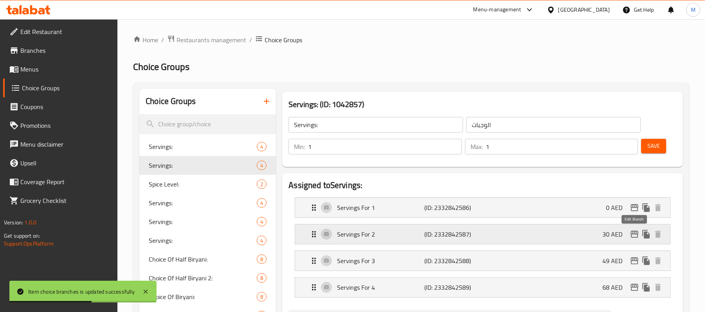
click at [631, 237] on icon "edit" at bounding box center [634, 234] width 8 height 7
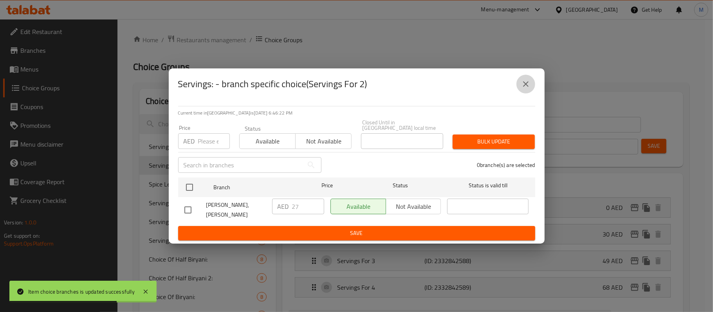
click at [527, 89] on icon "close" at bounding box center [525, 83] width 9 height 9
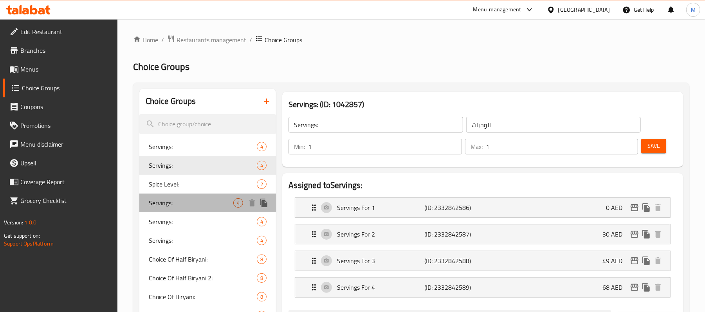
click at [182, 200] on span "Servings:" at bounding box center [191, 202] width 85 height 9
type input "الوجبات:"
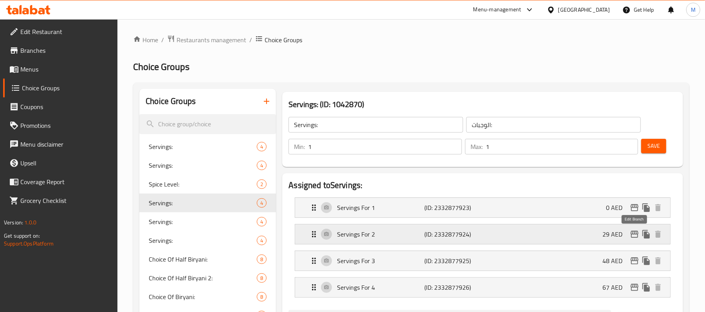
click at [633, 234] on icon "edit" at bounding box center [634, 234] width 8 height 7
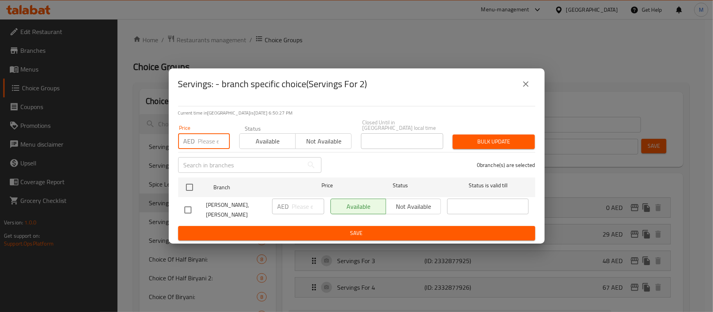
click at [201, 146] on input "number" at bounding box center [214, 141] width 32 height 16
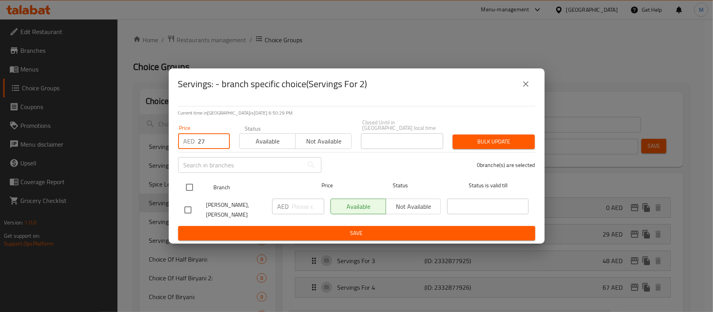
type input "27"
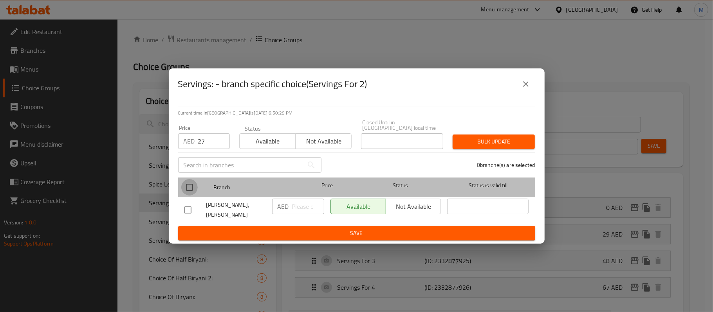
click at [188, 196] on input "checkbox" at bounding box center [189, 187] width 16 height 16
checkbox input "true"
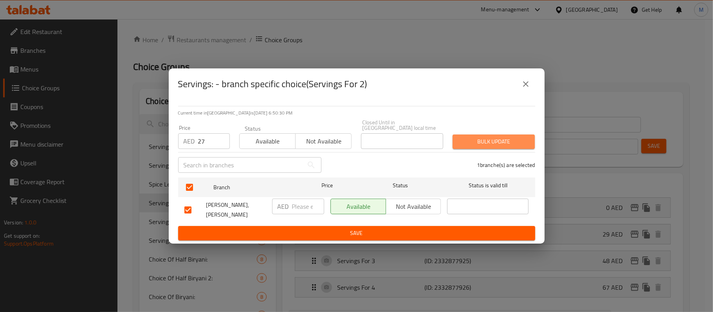
click at [493, 147] on span "Bulk update" at bounding box center [494, 142] width 70 height 10
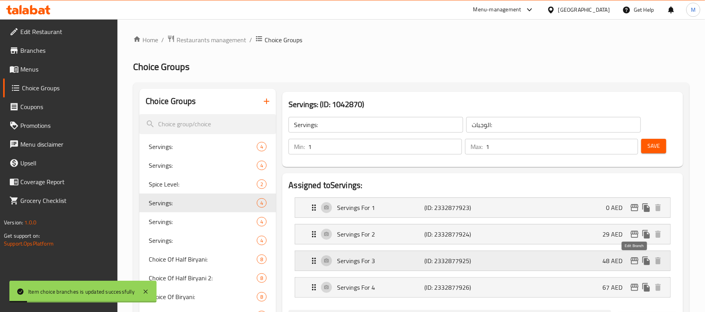
click at [634, 265] on icon "edit" at bounding box center [634, 260] width 9 height 9
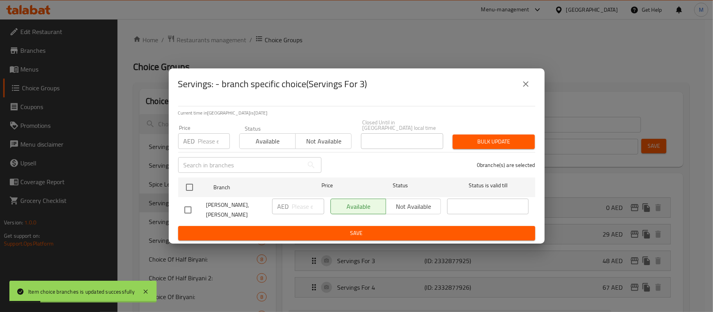
click at [196, 141] on div "AED Price" at bounding box center [204, 141] width 52 height 16
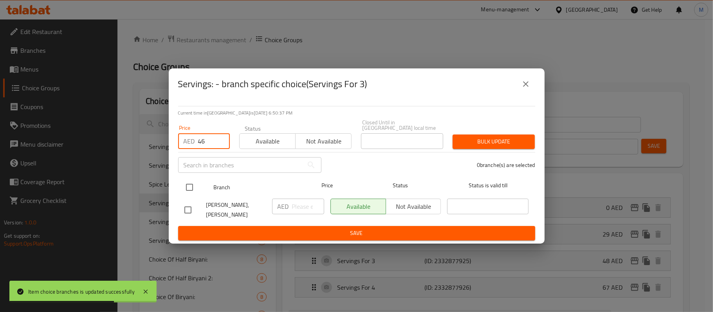
type input "46"
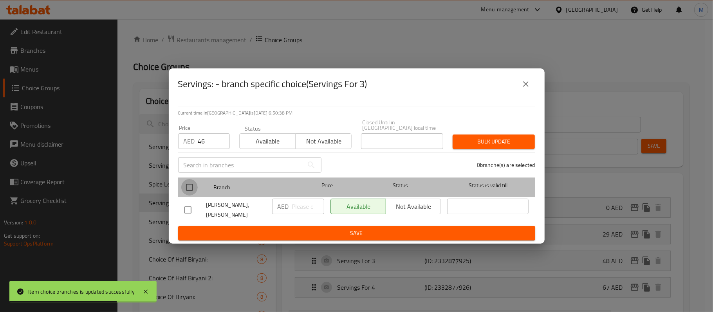
click at [189, 190] on input "checkbox" at bounding box center [189, 187] width 16 height 16
checkbox input "true"
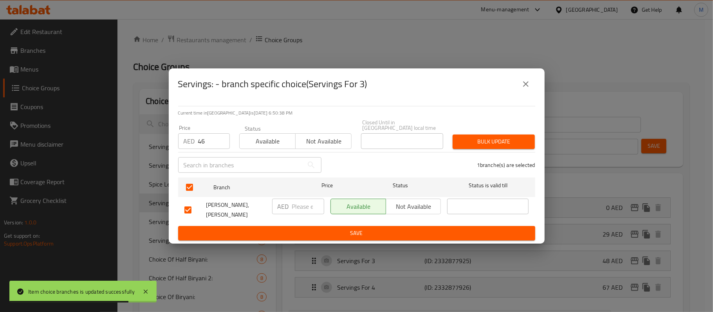
click at [486, 144] on span "Bulk update" at bounding box center [494, 142] width 70 height 10
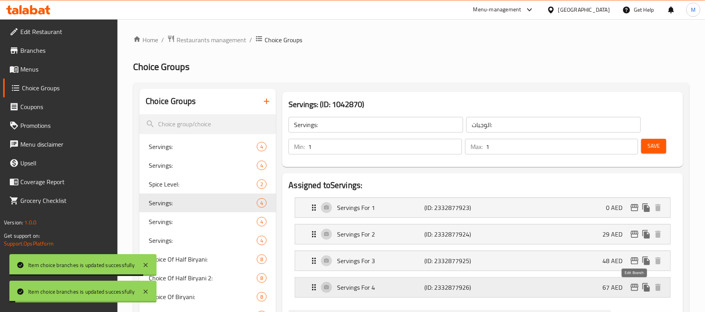
click at [636, 287] on icon "edit" at bounding box center [634, 287] width 8 height 7
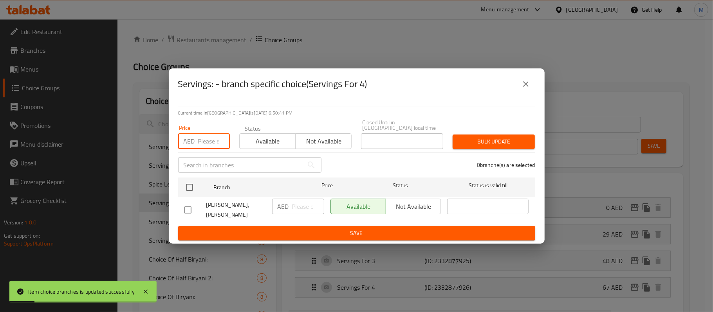
click at [202, 147] on input "number" at bounding box center [214, 141] width 32 height 16
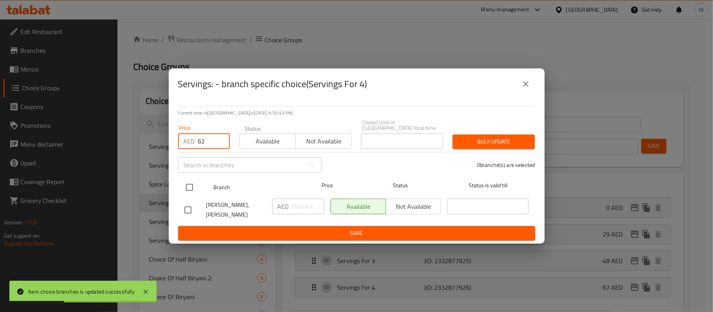
type input "62"
click at [189, 187] on input "checkbox" at bounding box center [189, 187] width 16 height 16
checkbox input "true"
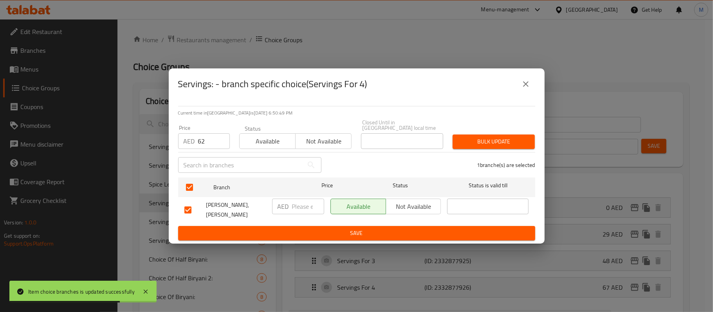
click at [480, 146] on span "Bulk update" at bounding box center [494, 142] width 70 height 10
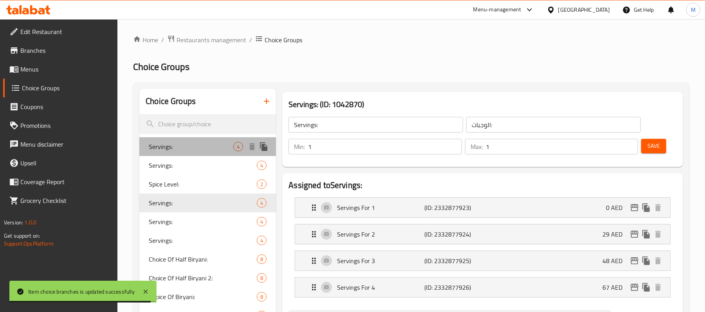
click at [182, 143] on span "Servings:" at bounding box center [191, 146] width 85 height 9
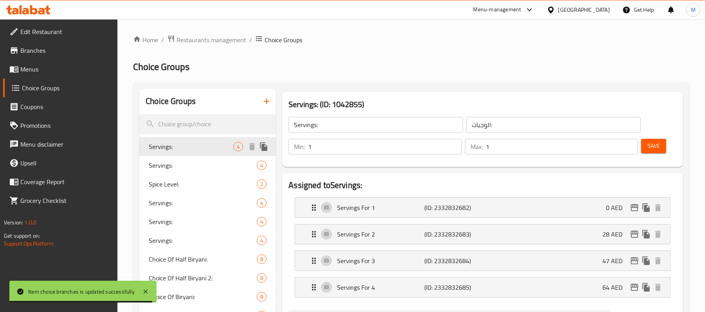
type input "Servings:"
type input "الوجبات:"
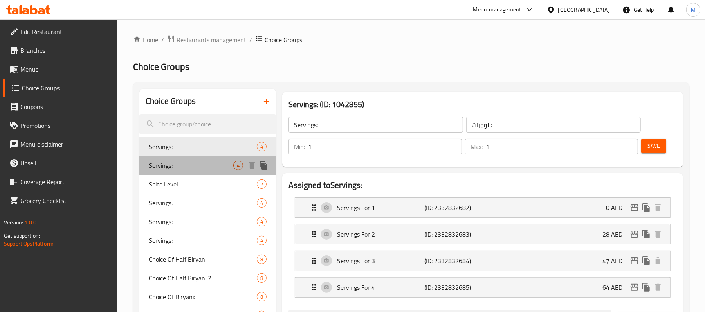
click at [182, 168] on span "Servings:" at bounding box center [191, 165] width 85 height 9
type input "Servings:"
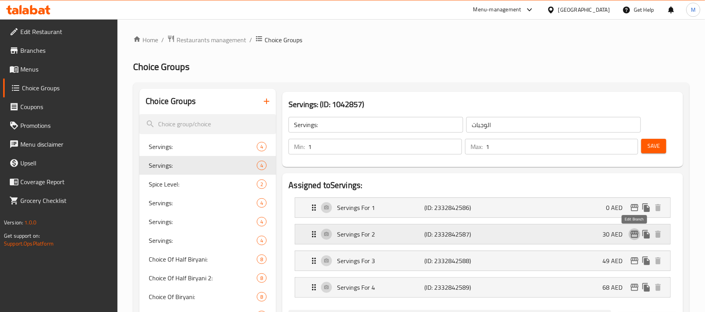
click at [634, 235] on icon "edit" at bounding box center [634, 234] width 8 height 7
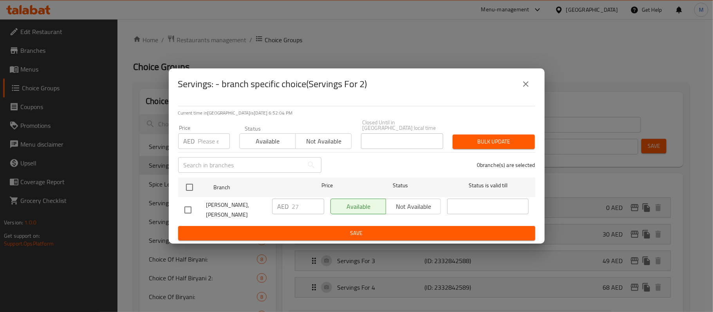
click at [521, 89] on icon "close" at bounding box center [525, 83] width 9 height 9
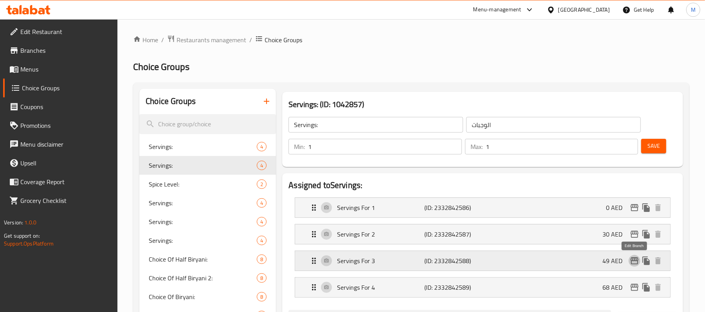
click at [633, 258] on icon "edit" at bounding box center [634, 260] width 9 height 9
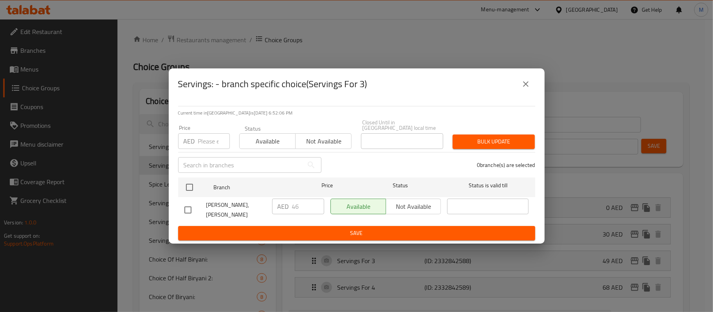
click at [524, 85] on icon "close" at bounding box center [525, 83] width 9 height 9
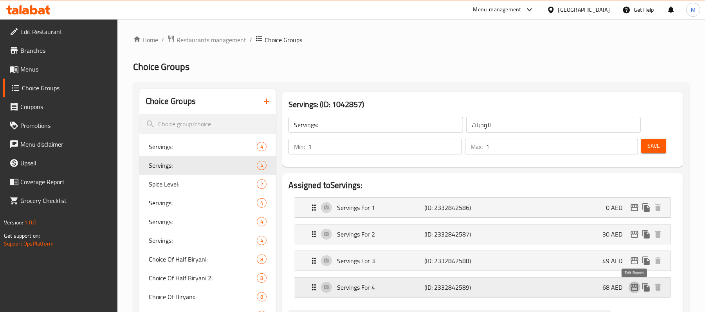
click at [633, 285] on icon "edit" at bounding box center [634, 287] width 8 height 7
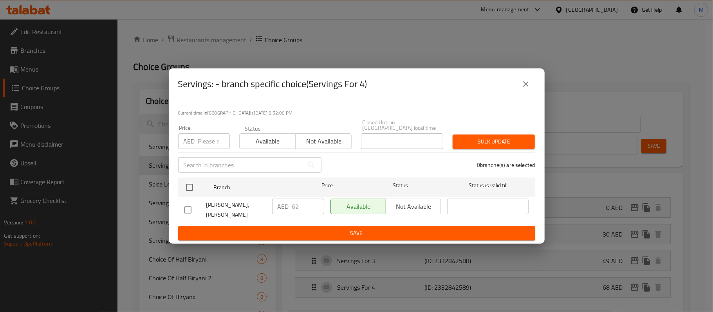
click at [523, 88] on icon "close" at bounding box center [525, 83] width 9 height 9
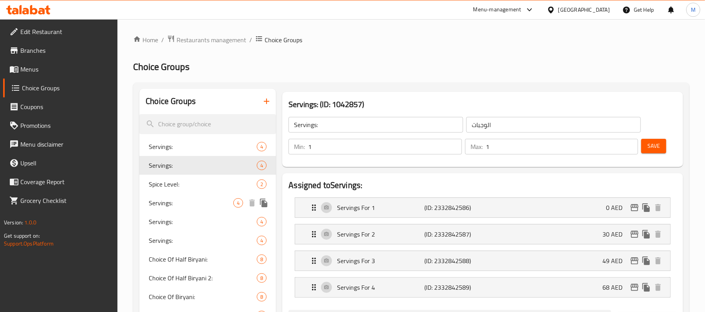
click at [176, 199] on span "Servings:" at bounding box center [191, 202] width 85 height 9
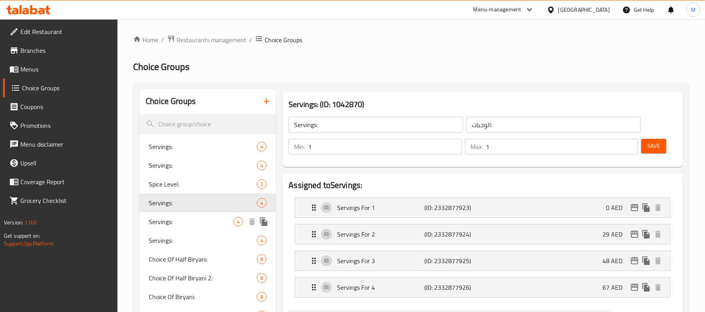
click at [171, 225] on span "Servings:" at bounding box center [191, 221] width 85 height 9
type input "الوجبات:"
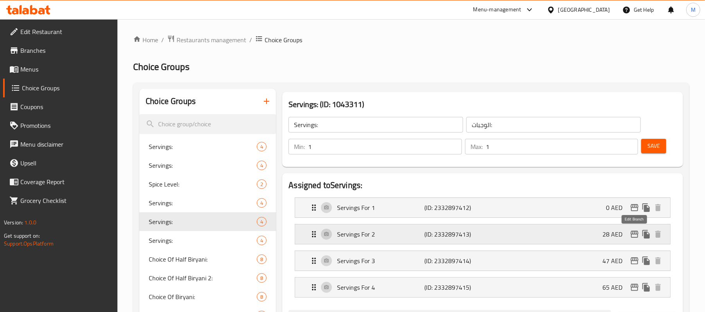
click at [634, 235] on icon "edit" at bounding box center [634, 234] width 8 height 7
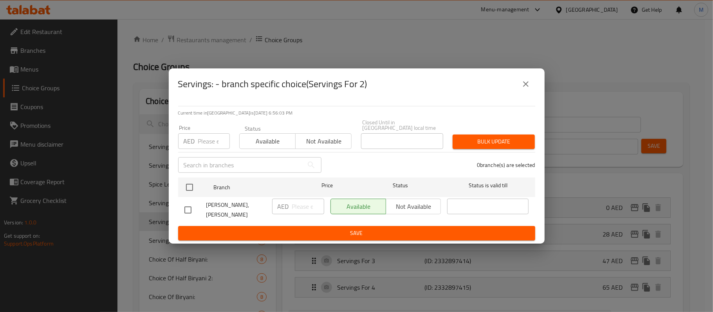
click at [528, 89] on icon "close" at bounding box center [525, 83] width 9 height 9
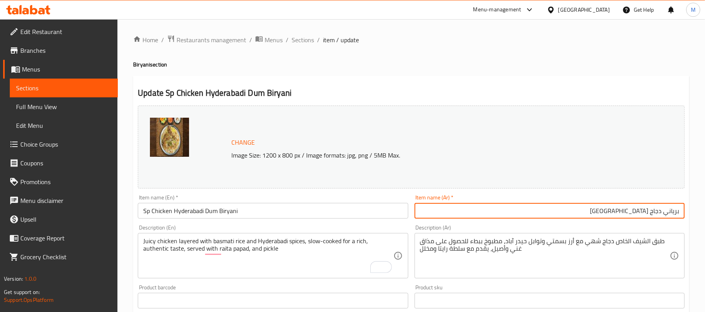
click at [681, 207] on input "برياني دجاج [GEOGRAPHIC_DATA]" at bounding box center [549, 211] width 270 height 16
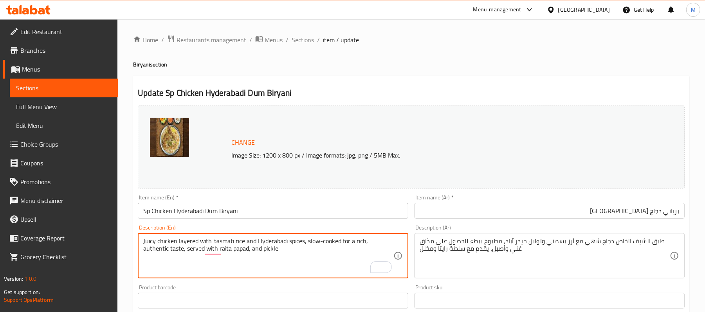
click at [228, 250] on textarea "Juicy chicken layered with basmati rice and Hyderabadi spices, slow-cooked for …" at bounding box center [268, 256] width 250 height 37
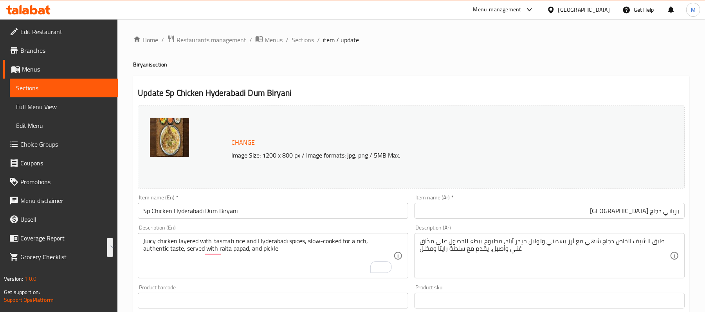
click at [589, 233] on div "Description (Ar) طبق الشيف الخاص دجاج شهي مع أرز بسمتي وتوابل حيدر آباد، مطبوخ …" at bounding box center [549, 252] width 270 height 54
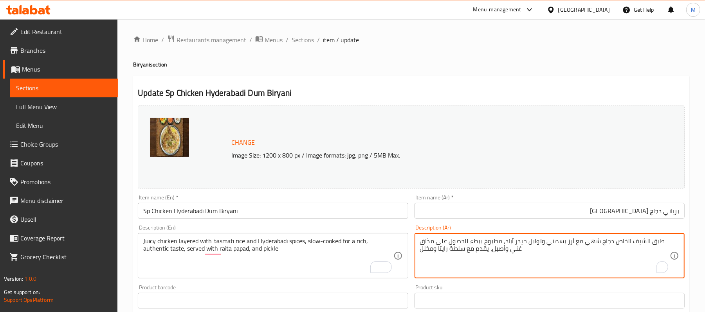
click at [596, 243] on textarea "طبق الشيف الخاص دجاج شهي مع أرز بسمتي وتوابل حيدر آباد، مطبوخ ببطء للحصول على م…" at bounding box center [545, 256] width 250 height 37
click at [597, 243] on textarea "طبق الشيف الخاص دجاج شهي مع أرز بسمتي وتوابل حيدر آباد، مطبوخ ببطء للحصول على م…" at bounding box center [545, 256] width 250 height 37
paste textarea "جاج شهي مغطى بأرز بسمتي وتوابل حيدر آباد، مطبوخ ببطء للحصول على مذاق غني وأصيل،…"
click at [649, 244] on textarea "دجاج شهي مغطى بأرز بسمتي وتوابل حيدر آباد، مطبوخ ببطء للحصول على مذاق غني وأصيل…" at bounding box center [545, 256] width 250 height 37
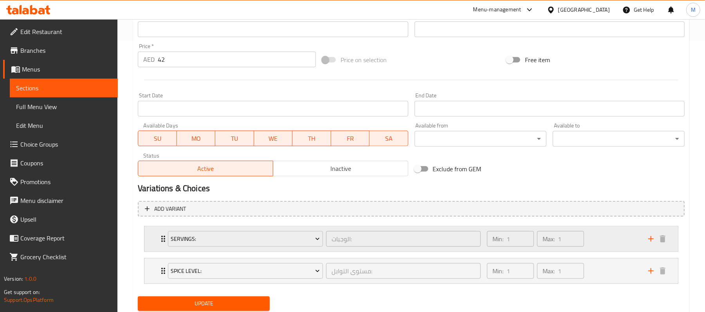
scroll to position [36, 0]
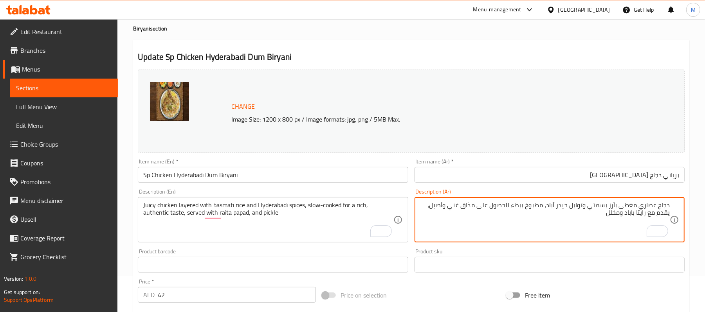
type textarea "دجاج عصاري مغطى بأرز بسمتي وتوابل حيدر آباد، مطبوخ ببطء للحصول على مذاق غني وأص…"
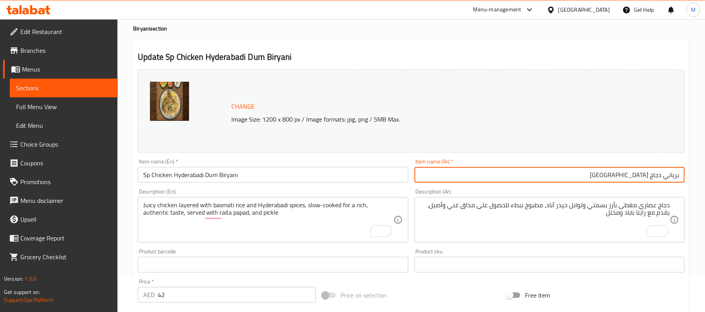
click at [681, 175] on input "برياني دجاج [GEOGRAPHIC_DATA]" at bounding box center [549, 175] width 270 height 16
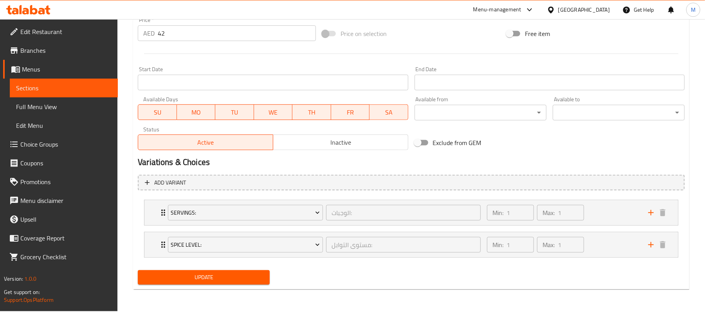
type input "أس بي برياني دجاج حيدر آباد"
click at [198, 279] on span "Update" at bounding box center [203, 278] width 119 height 10
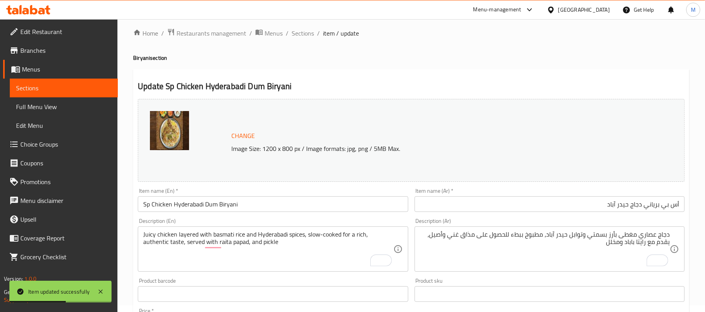
scroll to position [0, 0]
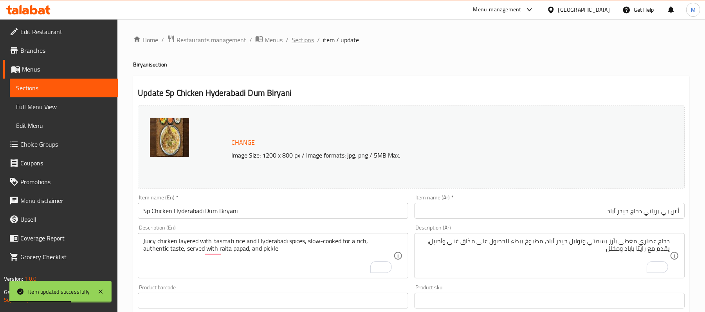
click at [303, 36] on span "Sections" at bounding box center [303, 39] width 22 height 9
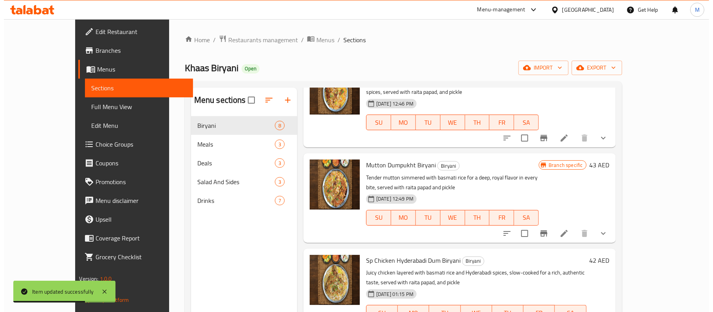
scroll to position [104, 0]
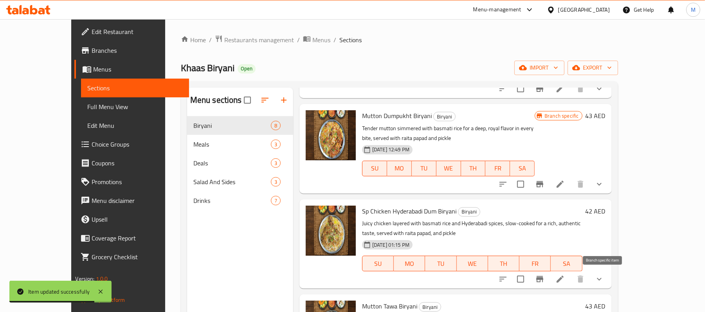
click at [544, 276] on icon "Branch-specific-item" at bounding box center [539, 279] width 9 height 9
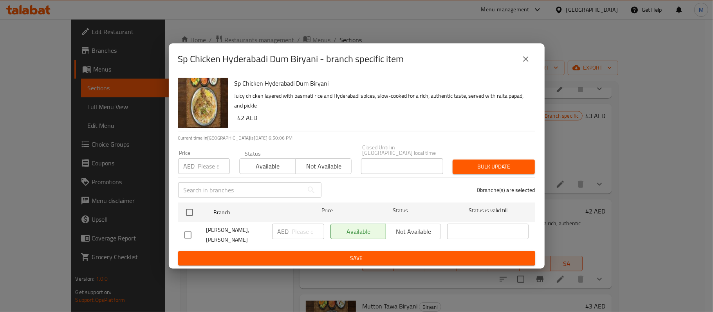
click at [204, 169] on input "number" at bounding box center [214, 167] width 32 height 16
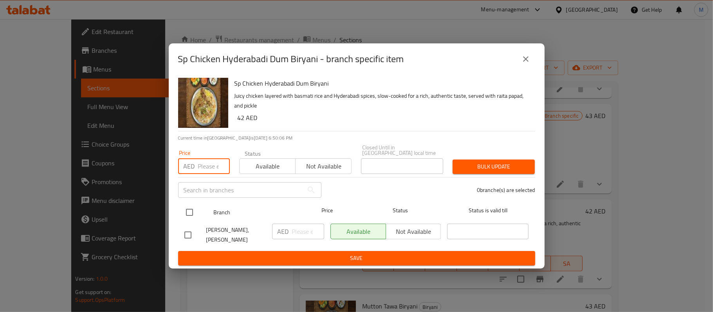
paste input "48"
type input "48"
click at [191, 213] on input "checkbox" at bounding box center [189, 212] width 16 height 16
checkbox input "true"
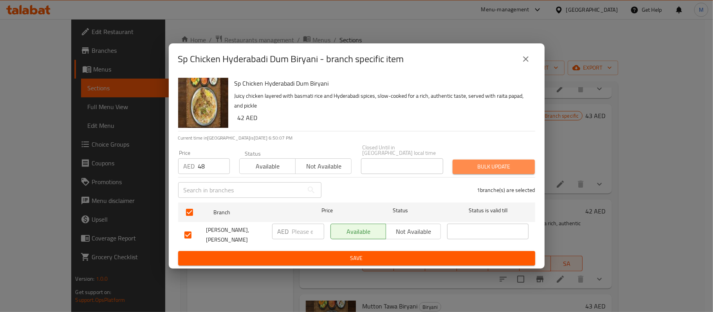
click at [509, 163] on button "Bulk update" at bounding box center [493, 167] width 82 height 14
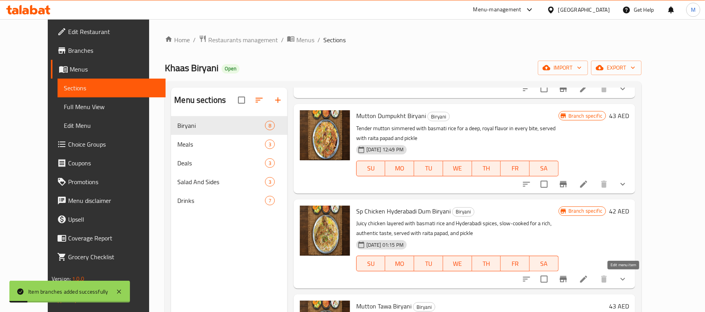
click at [588, 281] on icon at bounding box center [583, 279] width 9 height 9
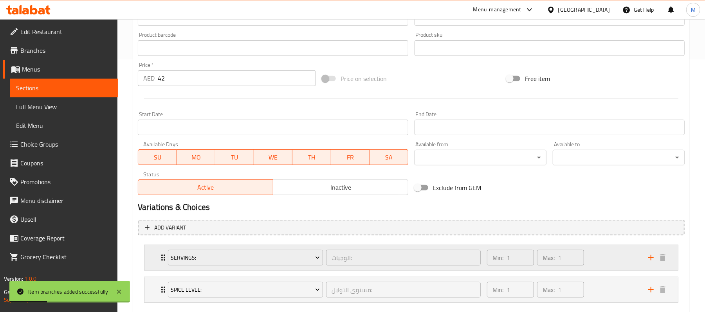
scroll to position [298, 0]
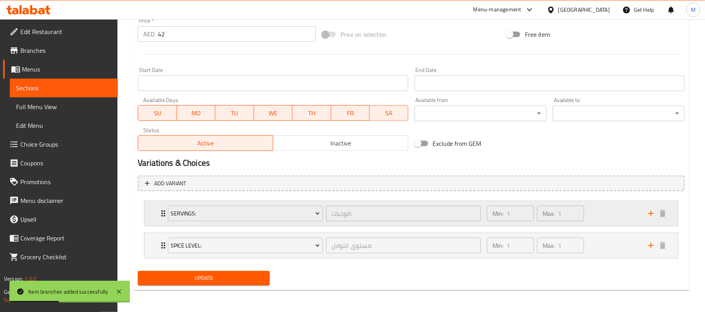
click at [155, 209] on div "Servings: الوجبات: ​ Min: 1 ​ Max: 1 ​" at bounding box center [410, 213] width 533 height 25
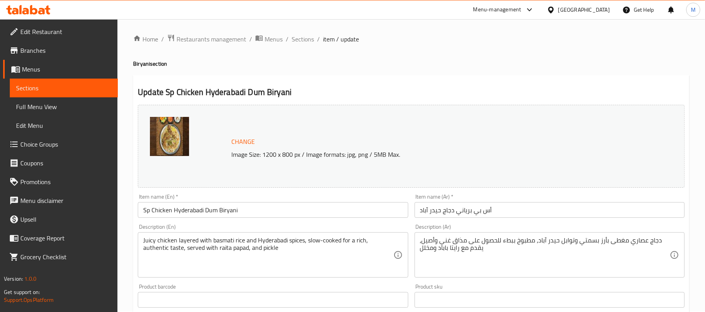
scroll to position [0, 0]
click at [299, 37] on span "Sections" at bounding box center [303, 39] width 22 height 9
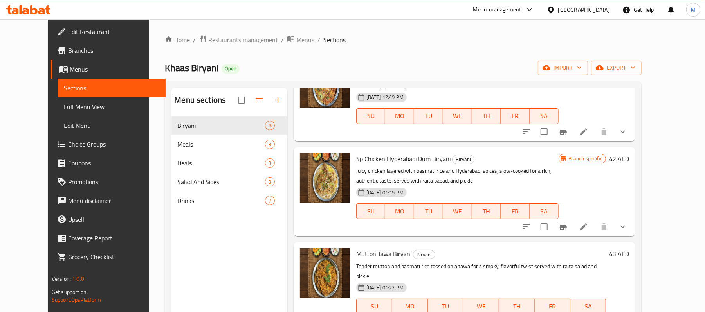
scroll to position [209, 0]
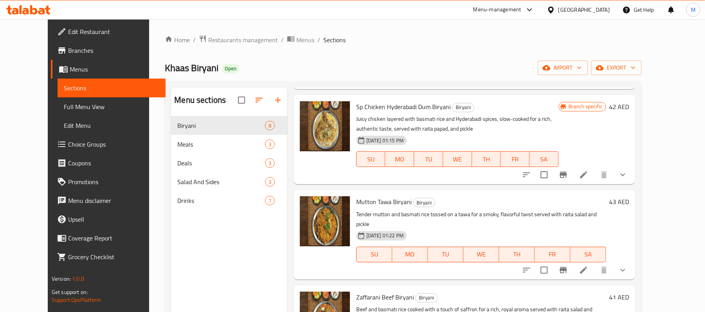
click at [573, 261] on button "Branch-specific-item" at bounding box center [563, 270] width 19 height 19
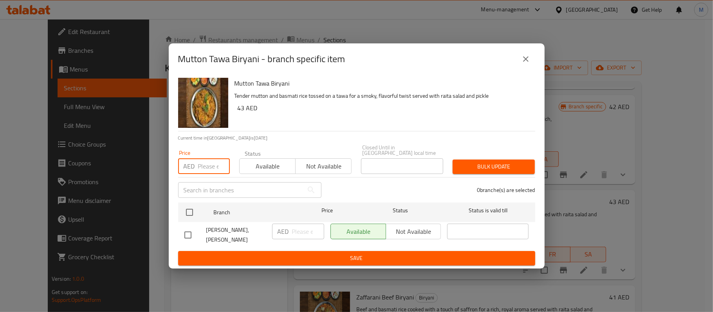
click at [204, 165] on input "number" at bounding box center [214, 167] width 32 height 16
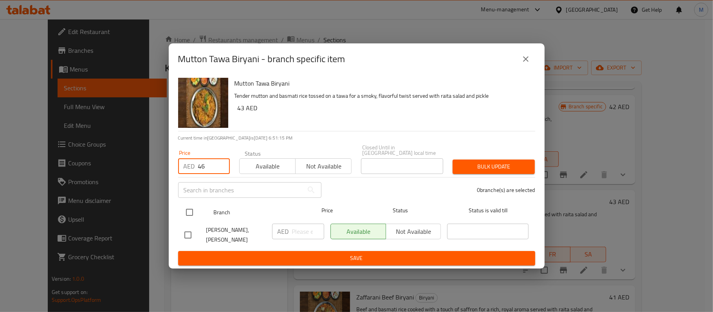
type input "46"
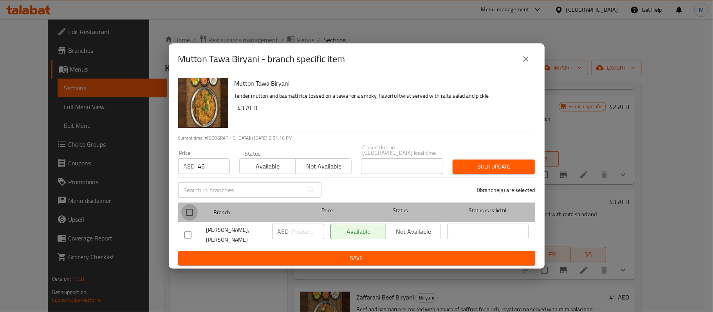
click at [188, 213] on input "checkbox" at bounding box center [189, 212] width 16 height 16
checkbox input "true"
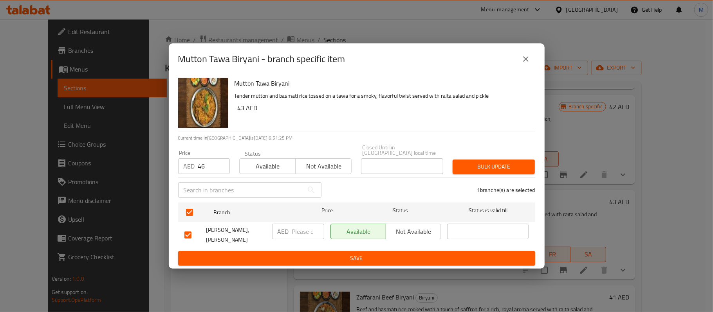
click at [467, 165] on span "Bulk update" at bounding box center [494, 167] width 70 height 10
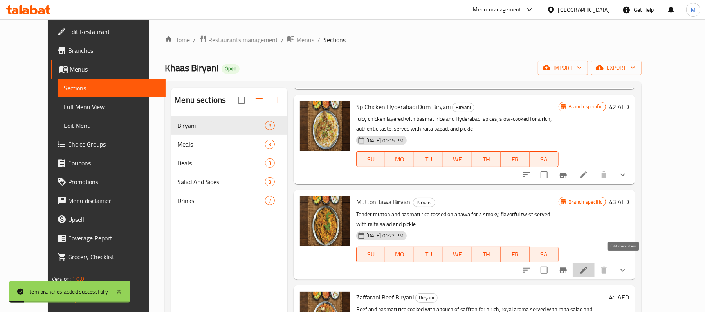
click at [587, 267] on icon at bounding box center [583, 270] width 7 height 7
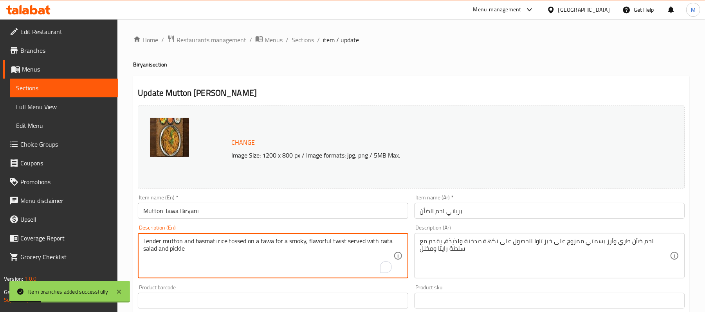
click at [238, 243] on textarea "Tender mutton and basmati rice tossed on a tawa for a smoky, flavorful twist se…" at bounding box center [268, 256] width 250 height 37
click at [239, 243] on textarea "Tender mutton and basmati rice tossed on a tawa for a smoky, flavorful twist se…" at bounding box center [268, 256] width 250 height 37
paste textarea "papad and pickle"
click at [174, 240] on textarea "Tender mutton and basmati rice tossed on a tawa for a smoky, flavorful twist se…" at bounding box center [268, 256] width 250 height 37
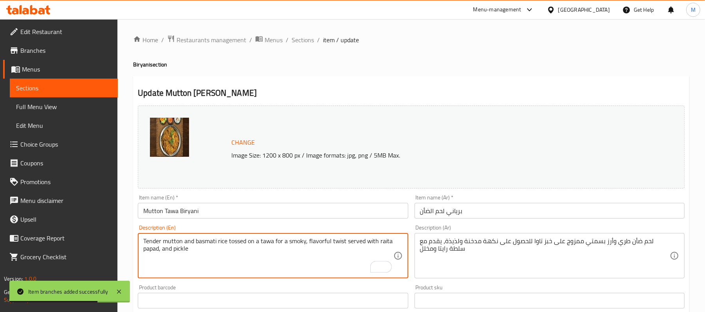
click at [174, 240] on textarea "Tender mutton and basmati rice tossed on a tawa for a smoky, flavorful twist se…" at bounding box center [268, 256] width 250 height 37
type textarea "Tender mutton and basmati rice tossed on a tawa for a smoky, flavorful twist se…"
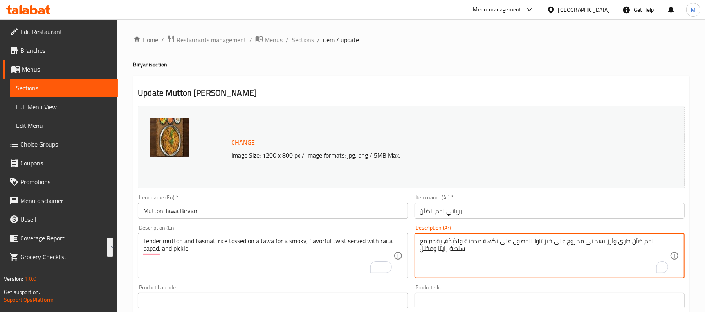
click at [532, 244] on textarea "لحم ضأن طري وأرز بسمتي ممزوج على خبز تاوا للحصول على نكهة مدخنة ولذيذة، يقدم مع…" at bounding box center [545, 256] width 250 height 37
paste textarea "ُقلب على التاوا للحصول على نكهة مدخنة ولذيذة، ويُقدم مع [PERSON_NAME] باباد"
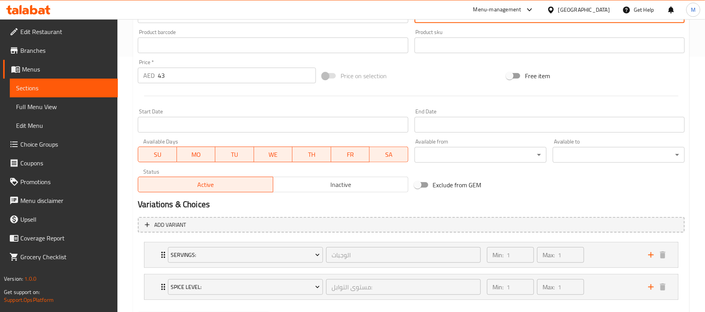
scroll to position [298, 0]
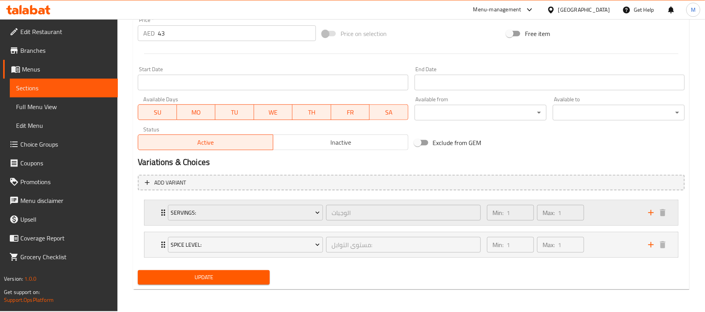
click at [151, 215] on div "Servings: الوجبات ​ Min: 1 ​ Max: 1 ​" at bounding box center [410, 212] width 533 height 25
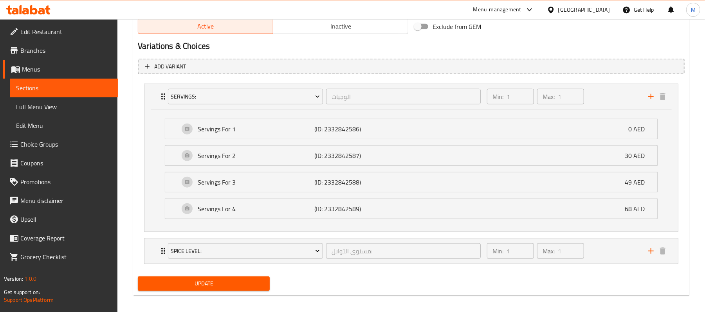
scroll to position [421, 0]
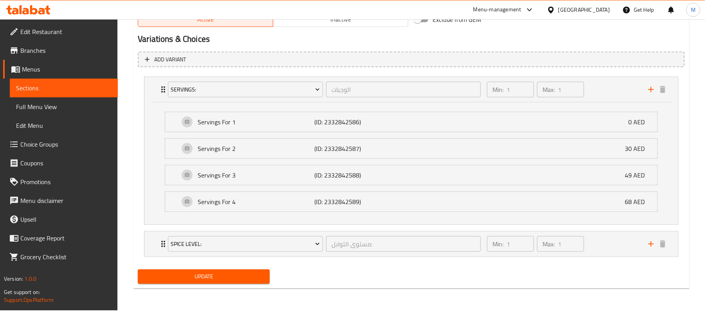
type textarea "لحم ضأن طري وأرز بسمتي يُقلب على التاوا للحصول على نكهة مدخنة ولذيذة، ويُقدم مع…"
click at [196, 276] on span "Update" at bounding box center [203, 277] width 119 height 10
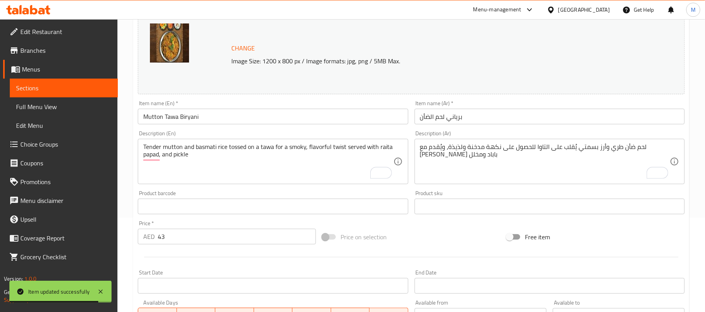
scroll to position [4, 0]
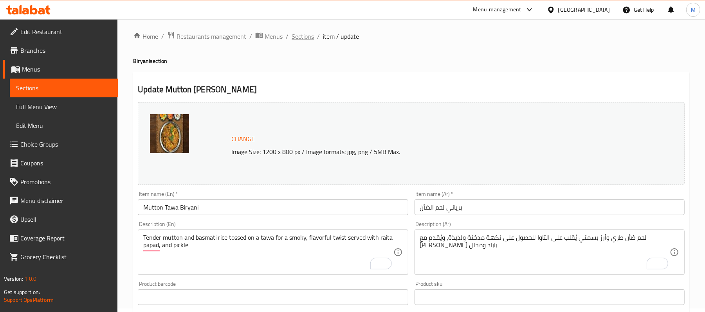
click at [303, 40] on span "Sections" at bounding box center [303, 36] width 22 height 9
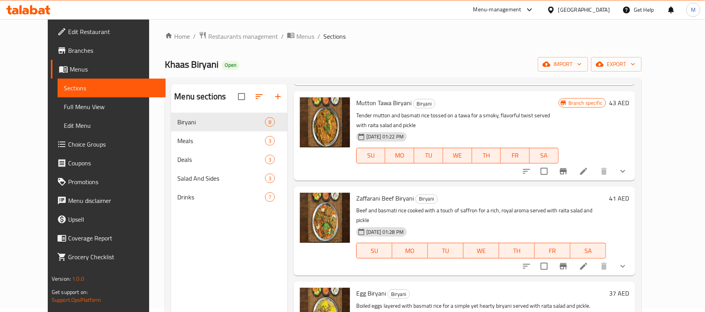
scroll to position [313, 0]
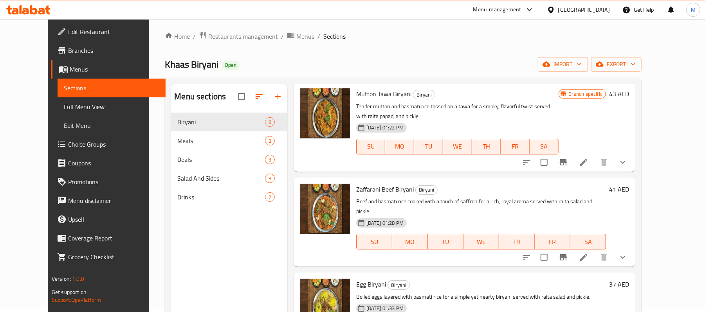
click at [567, 254] on icon "Branch-specific-item" at bounding box center [563, 257] width 7 height 6
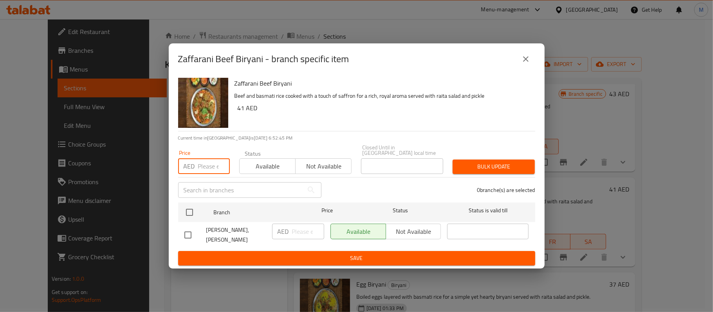
click at [206, 166] on input "number" at bounding box center [214, 167] width 32 height 16
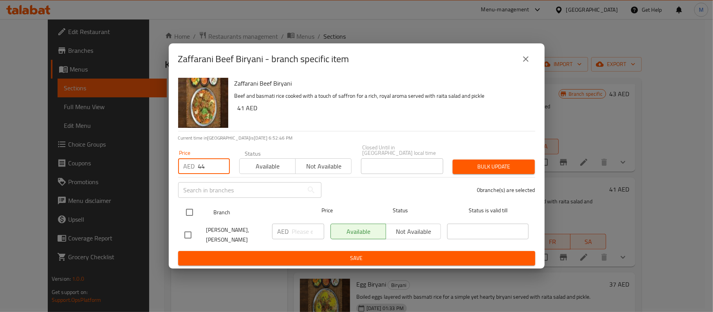
type input "44"
click at [184, 218] on input "checkbox" at bounding box center [189, 212] width 16 height 16
checkbox input "true"
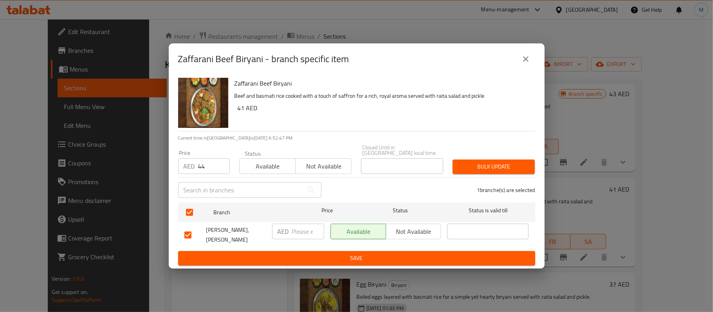
click at [520, 166] on span "Bulk update" at bounding box center [494, 167] width 70 height 10
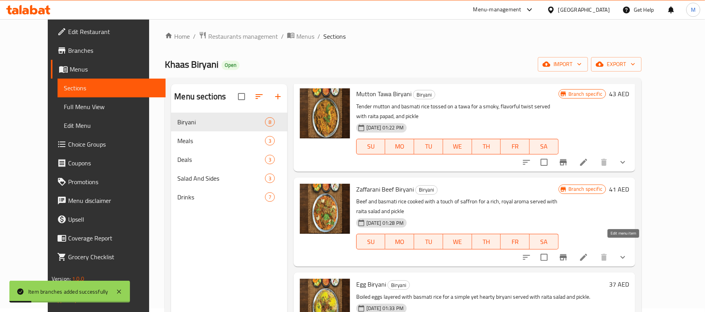
click at [588, 253] on icon at bounding box center [583, 257] width 9 height 9
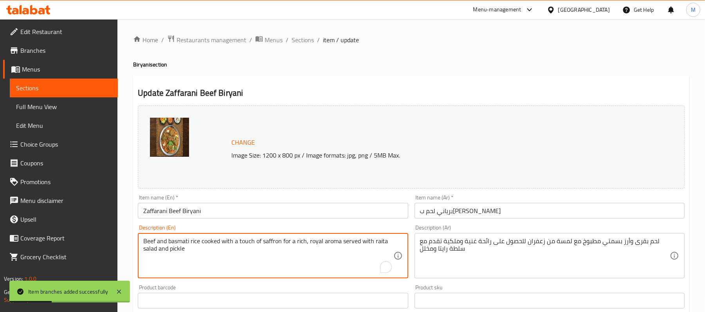
click at [254, 241] on textarea "Beef and basmati rice cooked with a touch of saffron for a rich, royal aroma se…" at bounding box center [268, 256] width 250 height 37
paste textarea "papad and pickle"
click at [208, 248] on textarea "Beef and basmati rice cooked with a touch of saffron for a rich, royal aroma, s…" at bounding box center [268, 256] width 250 height 37
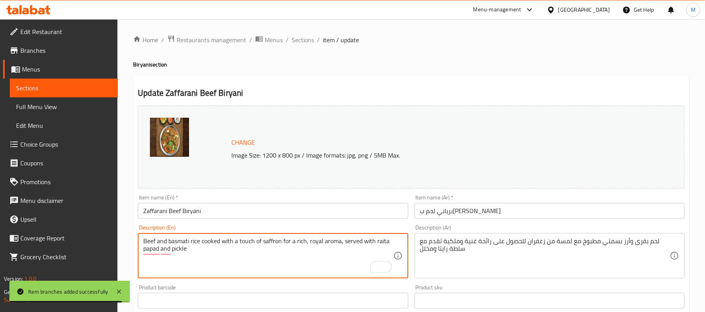
click at [208, 248] on textarea "Beef and basmati rice cooked with a touch of saffron for a rich, royal aroma, s…" at bounding box center [268, 256] width 250 height 37
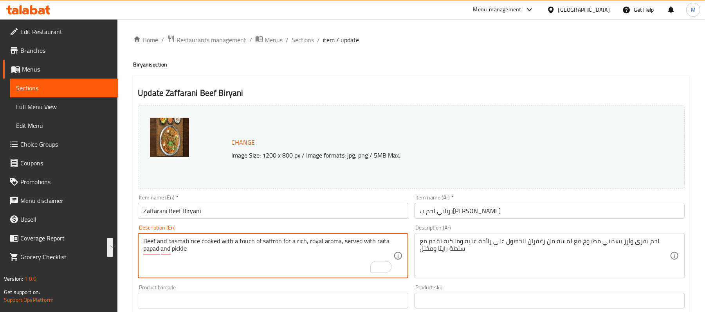
type textarea "Beef and basmati rice cooked with a touch of saffron for a rich, royal aroma, s…"
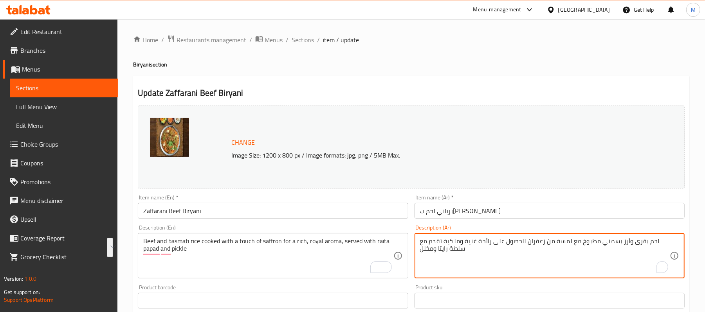
click at [611, 243] on textarea "لحم بقرى وأرز بسمتي مطبوخ مع لمسة من زعفران للحصول على رائحة غنية وملكية تقدم م…" at bounding box center [545, 256] width 250 height 37
paste textarea "لبقر والأرز البسمتي المطبوخ مع لمسة من الزعفران للحصول على رائحة غنية وملكية، و…"
click at [652, 240] on textarea "لحم البقر والأرز البسمتي المطبوخ مع لمسة من الزعفران للحصول على رائحة غنية وملك…" at bounding box center [545, 256] width 250 height 37
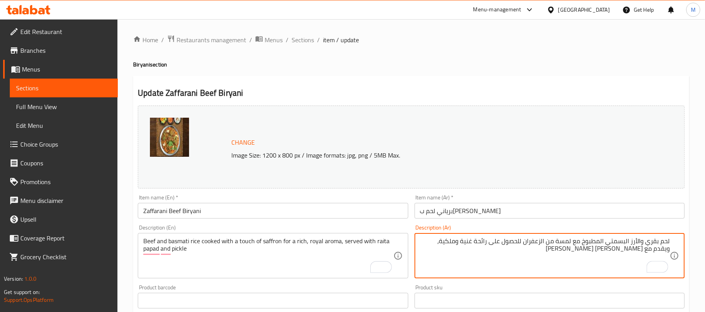
click at [637, 243] on textarea "لحم بقري والأرز البسمتي المطبوخ مع لمسة من الزعفران للحصول على رائحة غنية وملكي…" at bounding box center [545, 256] width 250 height 37
type textarea "لحم بقري وأرز البسمتي المطبوخ مع لمسة من الزعفران للحصول على رائحة غنية وملكية،…"
click at [603, 244] on textarea "لحم بقري وأرز البسمتي المطبوخ مع لمسة من الزعفران للحصول على رائحة غنية وملكية،…" at bounding box center [545, 256] width 250 height 37
click at [630, 241] on textarea "لحم بقري وأرز البسمتي مطبوخ مع لمسة من الزعفران للحصول على رائحة غنية وملكية، و…" at bounding box center [545, 256] width 250 height 37
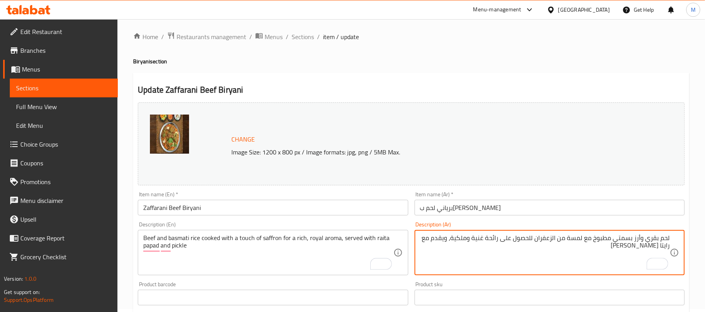
scroll to position [50, 0]
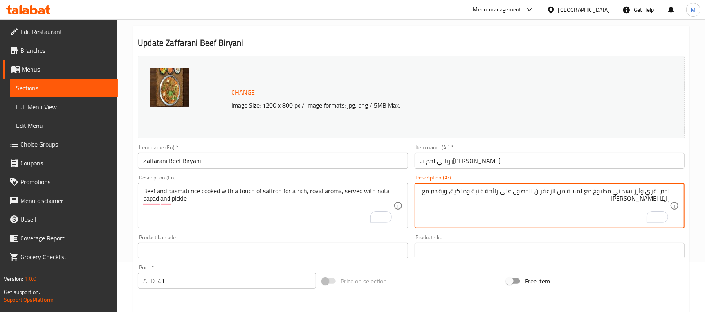
click at [643, 196] on textarea "لحم بقري وأرز بسمتي مطبوخ مع لمسة من الزعفران للحصول على رائحة غنية وملكية، ويق…" at bounding box center [545, 205] width 250 height 37
click at [639, 197] on textarea "لحم بقري وأرز بسمتي مطبوخ مع لمسة من الزعفران للحصول على رائحة غنية وملكية، ويق…" at bounding box center [545, 205] width 250 height 37
click at [641, 199] on textarea "لحم بقري وأرز بسمتي مطبوخ مع لمسة من الزعفران للحصول على رائحة غنية وملكية، ويق…" at bounding box center [545, 205] width 250 height 37
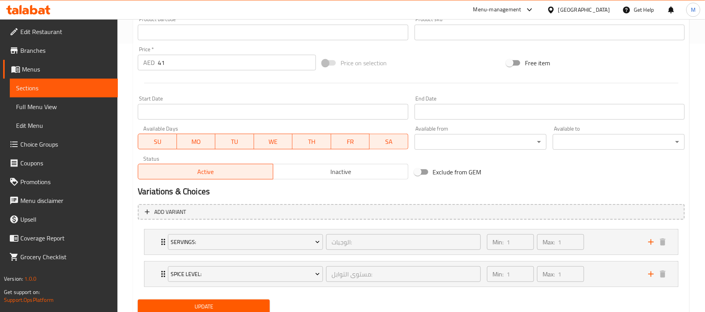
scroll to position [298, 0]
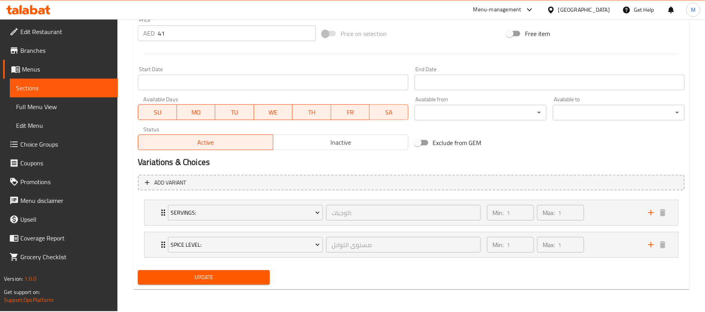
type textarea "لحم بقري وأرز بسمتي مطبوخ مع لمسة من الزعفران للحصول على رائحة غنية وملكية، ويق…"
click at [254, 281] on span "Update" at bounding box center [203, 278] width 119 height 10
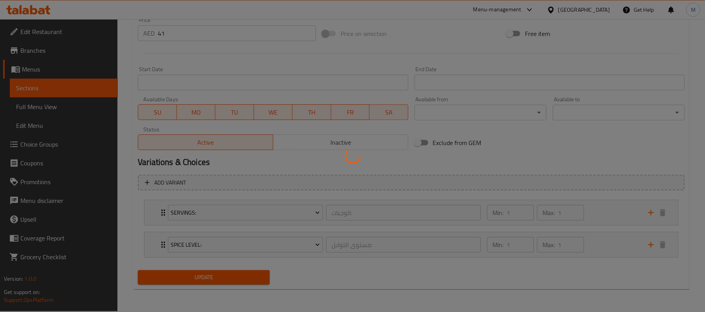
click at [152, 211] on div at bounding box center [352, 156] width 705 height 312
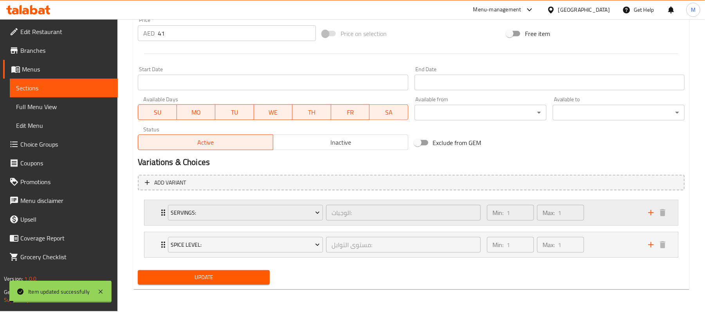
click at [157, 214] on div "Servings: الوجبات: ​ Min: 1 ​ Max: 1 ​" at bounding box center [410, 212] width 533 height 25
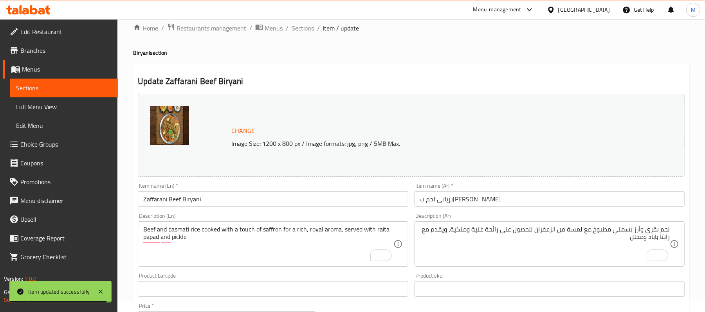
scroll to position [0, 0]
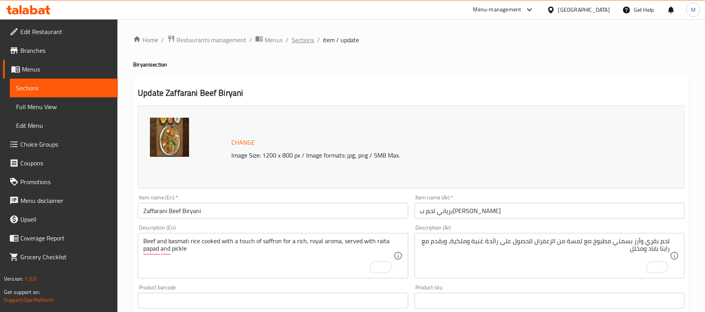
click at [304, 41] on span "Sections" at bounding box center [303, 39] width 22 height 9
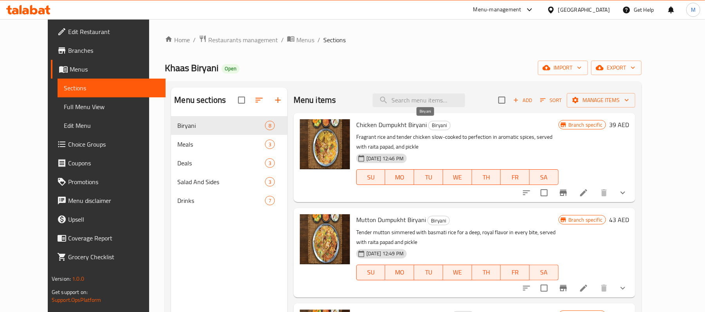
click at [429, 130] on span "Biryani" at bounding box center [440, 125] width 22 height 9
click at [429, 124] on span "Biryani" at bounding box center [440, 125] width 22 height 9
copy span "Biryani"
click at [635, 67] on span "export" at bounding box center [616, 68] width 38 height 10
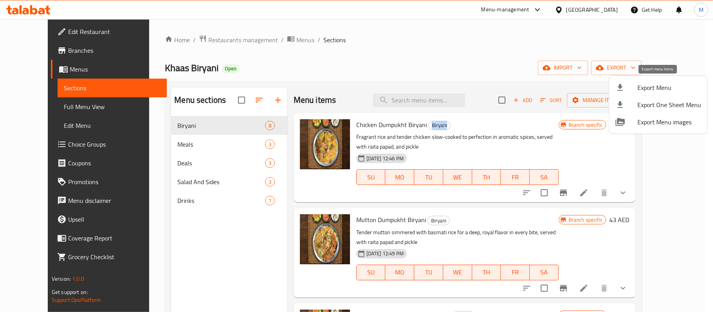
click at [646, 85] on span "Export Menu" at bounding box center [669, 87] width 64 height 9
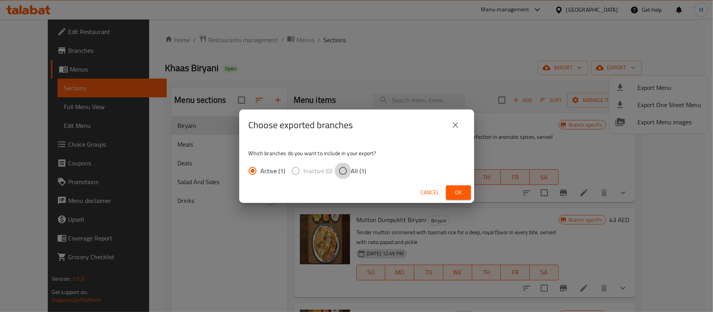
click at [342, 172] on input "All (1)" at bounding box center [343, 171] width 16 height 16
radio input "true"
drag, startPoint x: 450, startPoint y: 194, endPoint x: 431, endPoint y: 221, distance: 32.9
click at [451, 194] on button "Ok" at bounding box center [458, 193] width 25 height 14
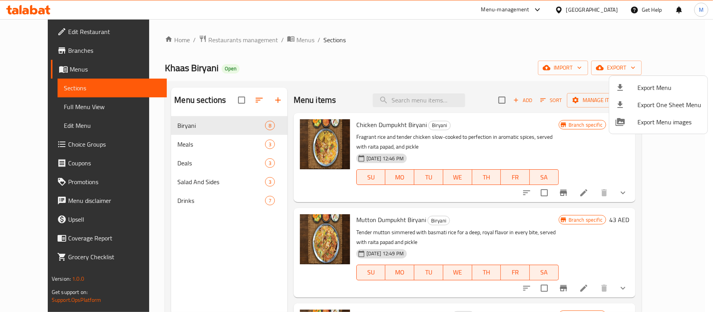
click at [570, 11] on div at bounding box center [356, 156] width 713 height 312
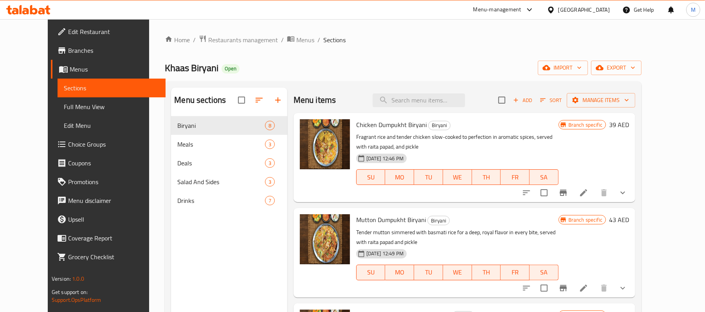
click at [570, 11] on div "[GEOGRAPHIC_DATA]" at bounding box center [584, 9] width 52 height 9
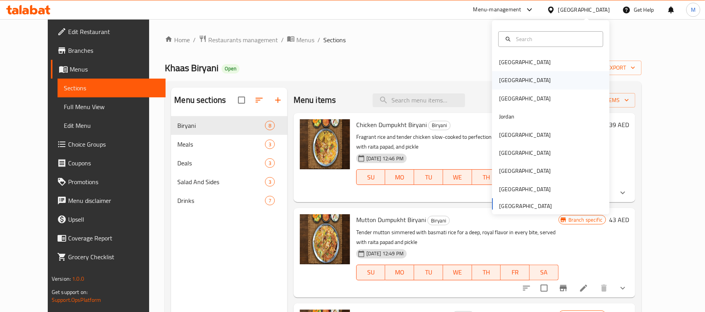
click at [506, 82] on div "Egypt" at bounding box center [525, 80] width 64 height 18
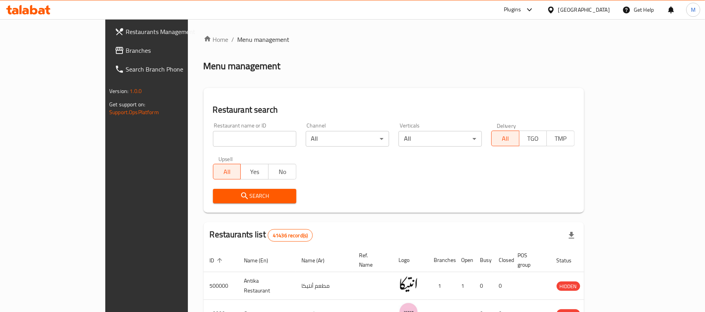
click at [213, 140] on input "search" at bounding box center [254, 139] width 83 height 16
paste input "501589"
type input "501589"
click button "Search" at bounding box center [254, 196] width 83 height 14
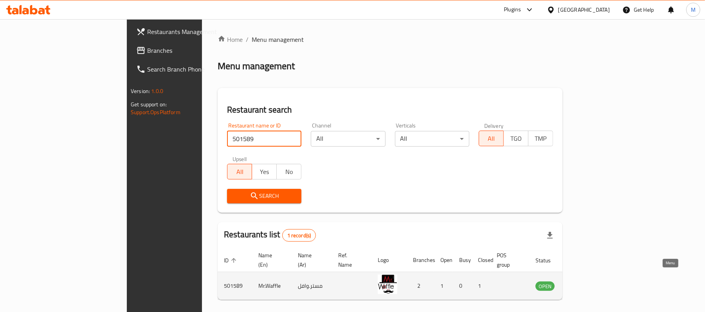
click at [586, 281] on icon "enhanced table" at bounding box center [580, 285] width 9 height 9
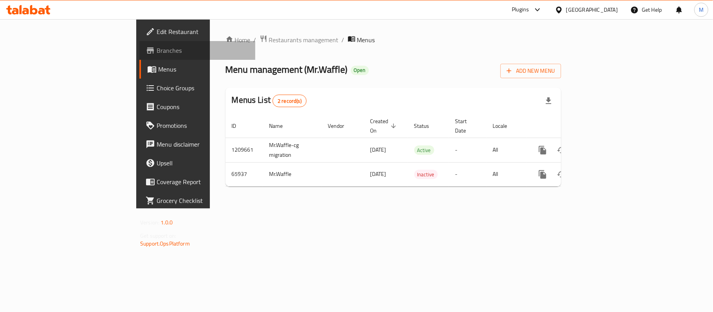
click at [157, 46] on span "Branches" at bounding box center [203, 50] width 92 height 9
